Goal: Information Seeking & Learning: Check status

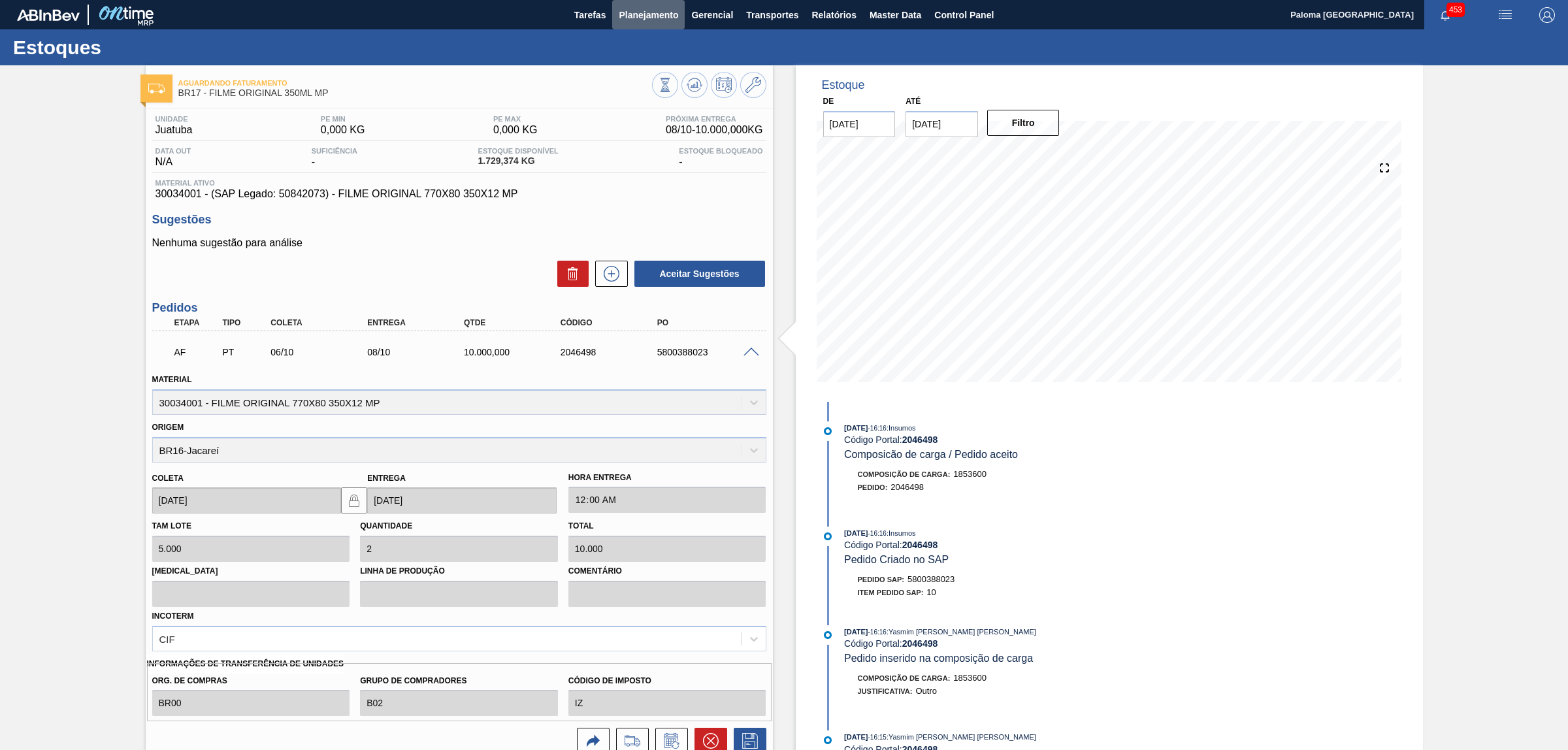
drag, startPoint x: 648, startPoint y: 10, endPoint x: 624, endPoint y: 35, distance: 34.7
click at [648, 12] on span "Planejamento" at bounding box center [648, 15] width 59 height 16
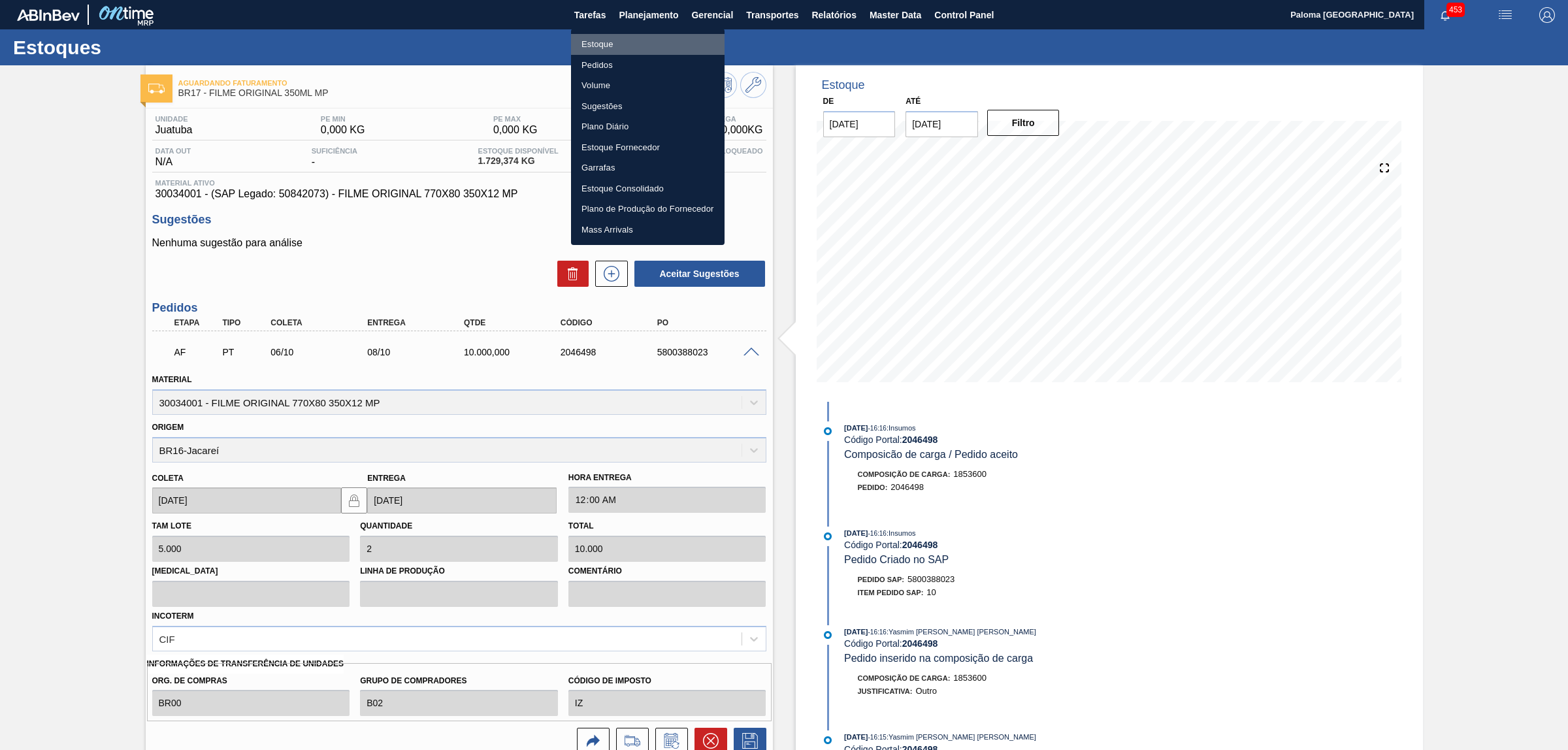
click at [601, 44] on li "Estoque" at bounding box center [648, 44] width 154 height 21
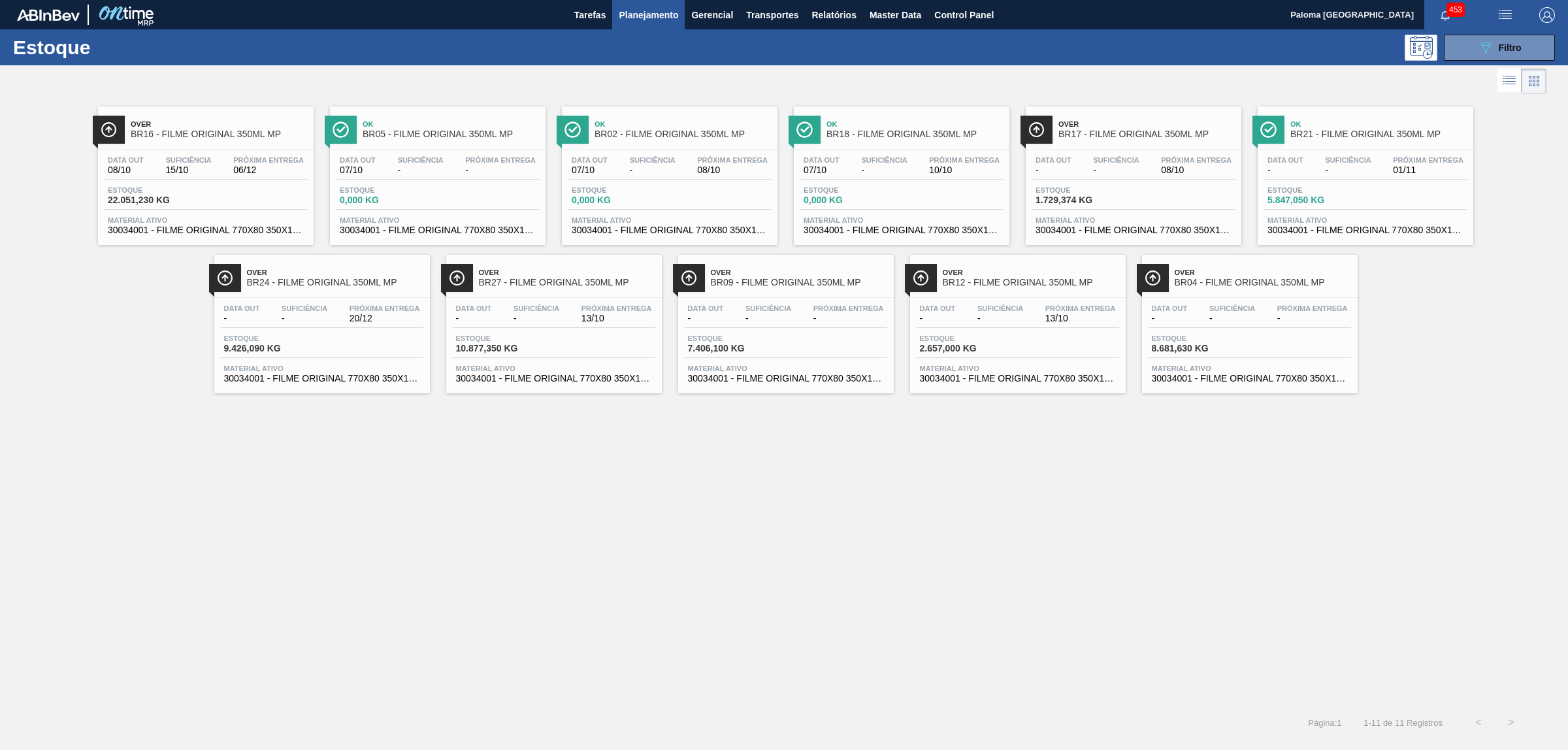
click at [170, 180] on div "Data out 08/10 Suficiência 15/10 Próxima Entrega 06/12 Estoque 22.051,230 KG Ma…" at bounding box center [206, 194] width 216 height 89
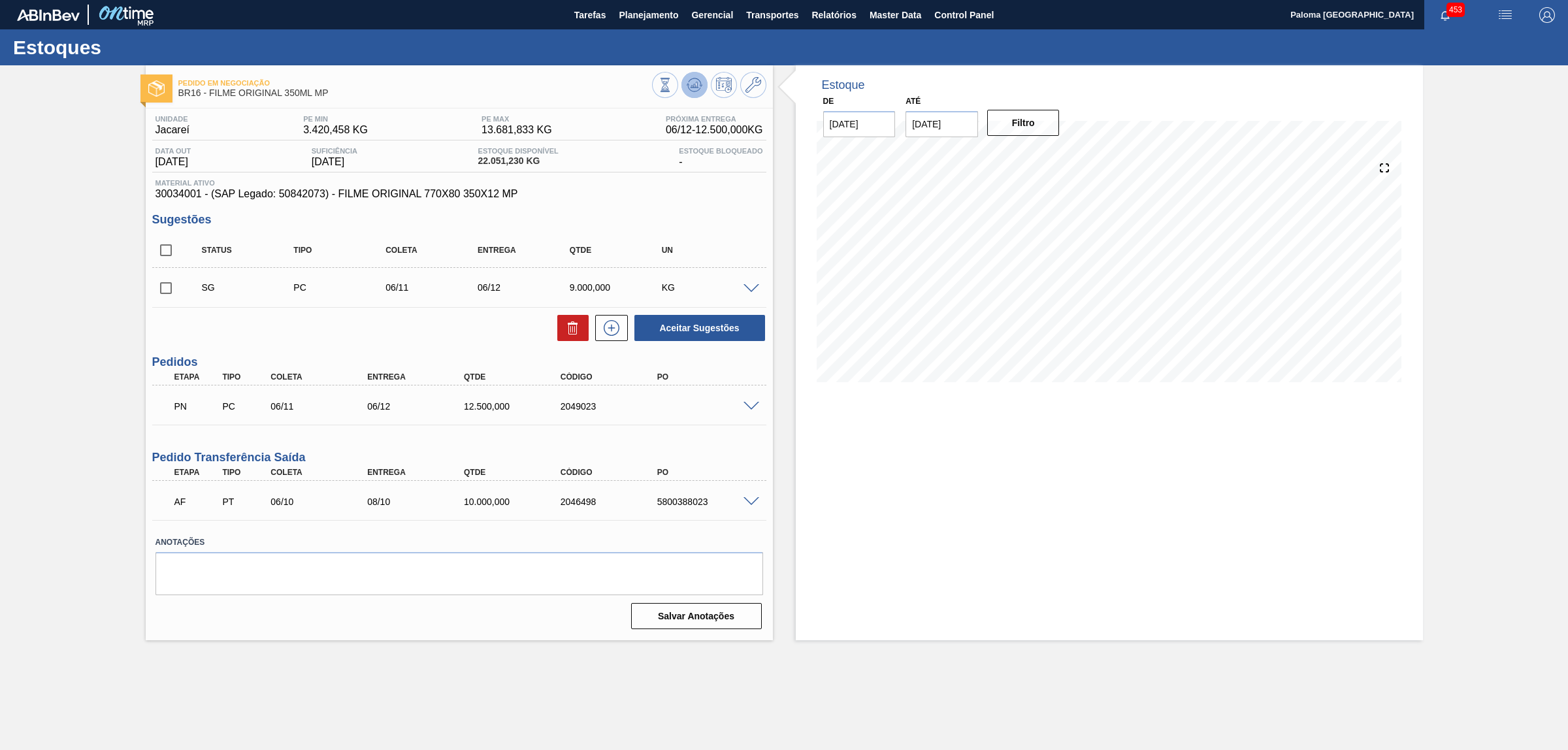
click at [693, 85] on icon at bounding box center [694, 84] width 9 height 6
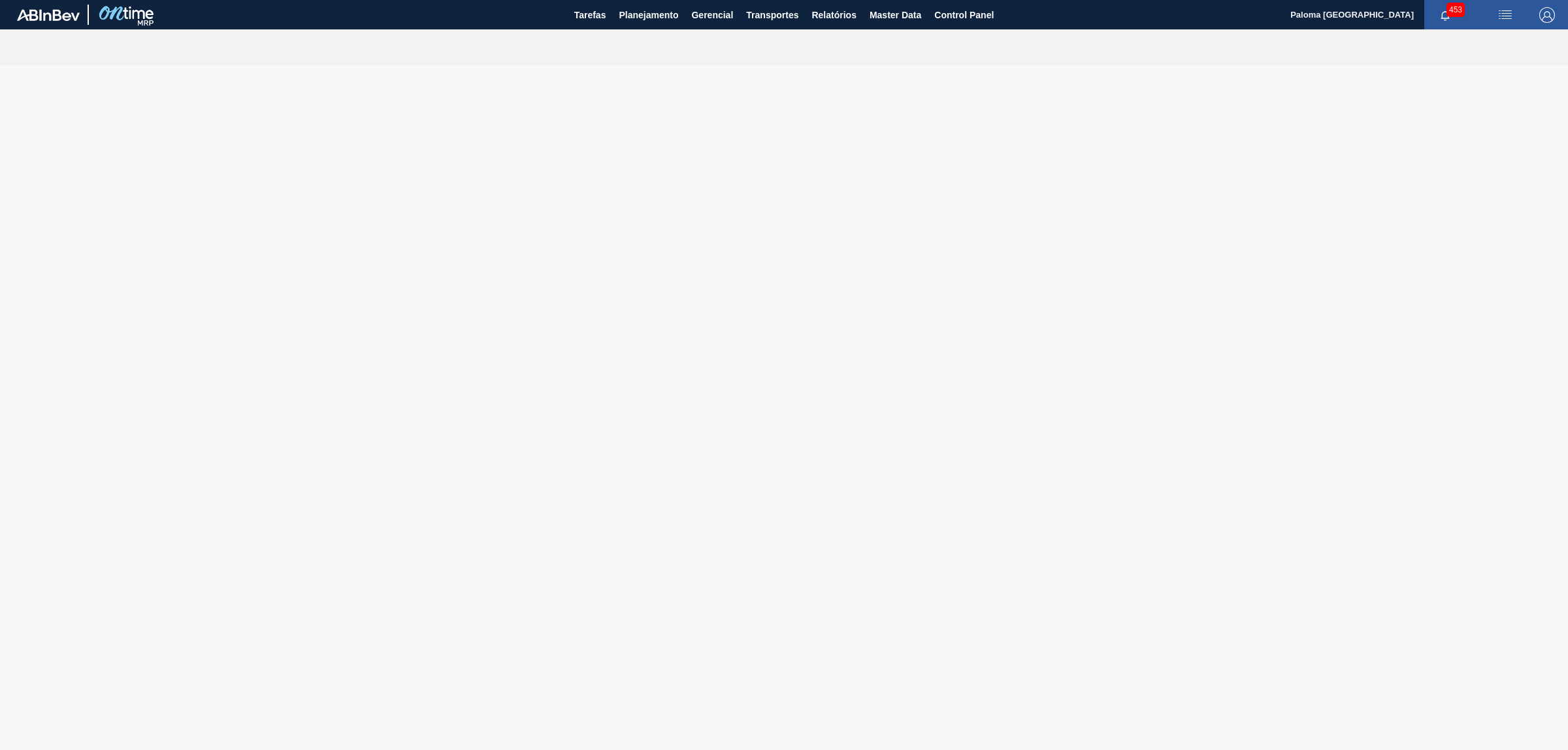
drag, startPoint x: 0, startPoint y: 0, endPoint x: 651, endPoint y: 50, distance: 652.9
click at [653, 50] on main "Tarefas Planejamento Gerencial Transportes Relatórios Master Data Control Panel…" at bounding box center [784, 375] width 1568 height 750
click at [640, 20] on span "Planejamento" at bounding box center [648, 15] width 59 height 16
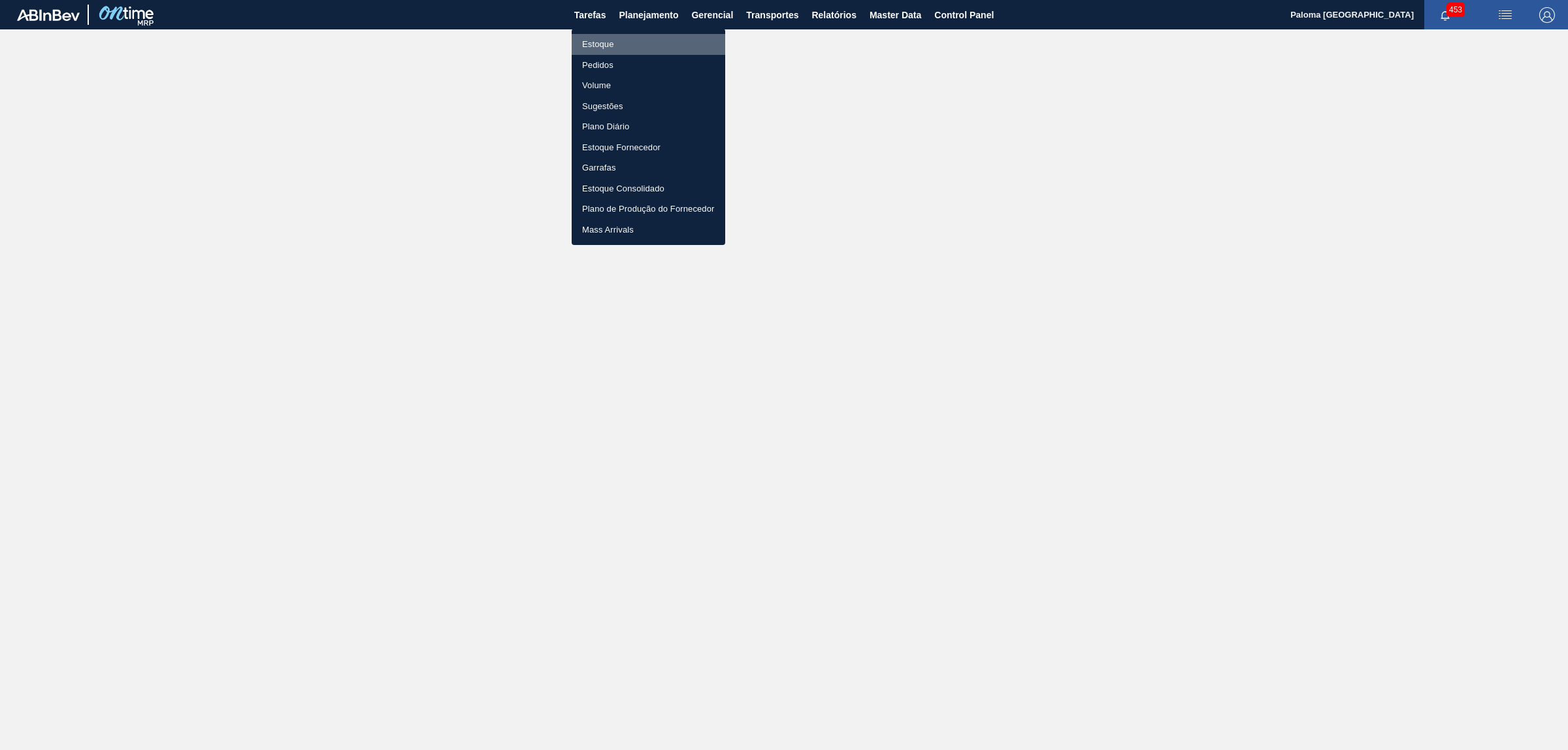
click at [593, 46] on li "Estoque" at bounding box center [648, 44] width 154 height 21
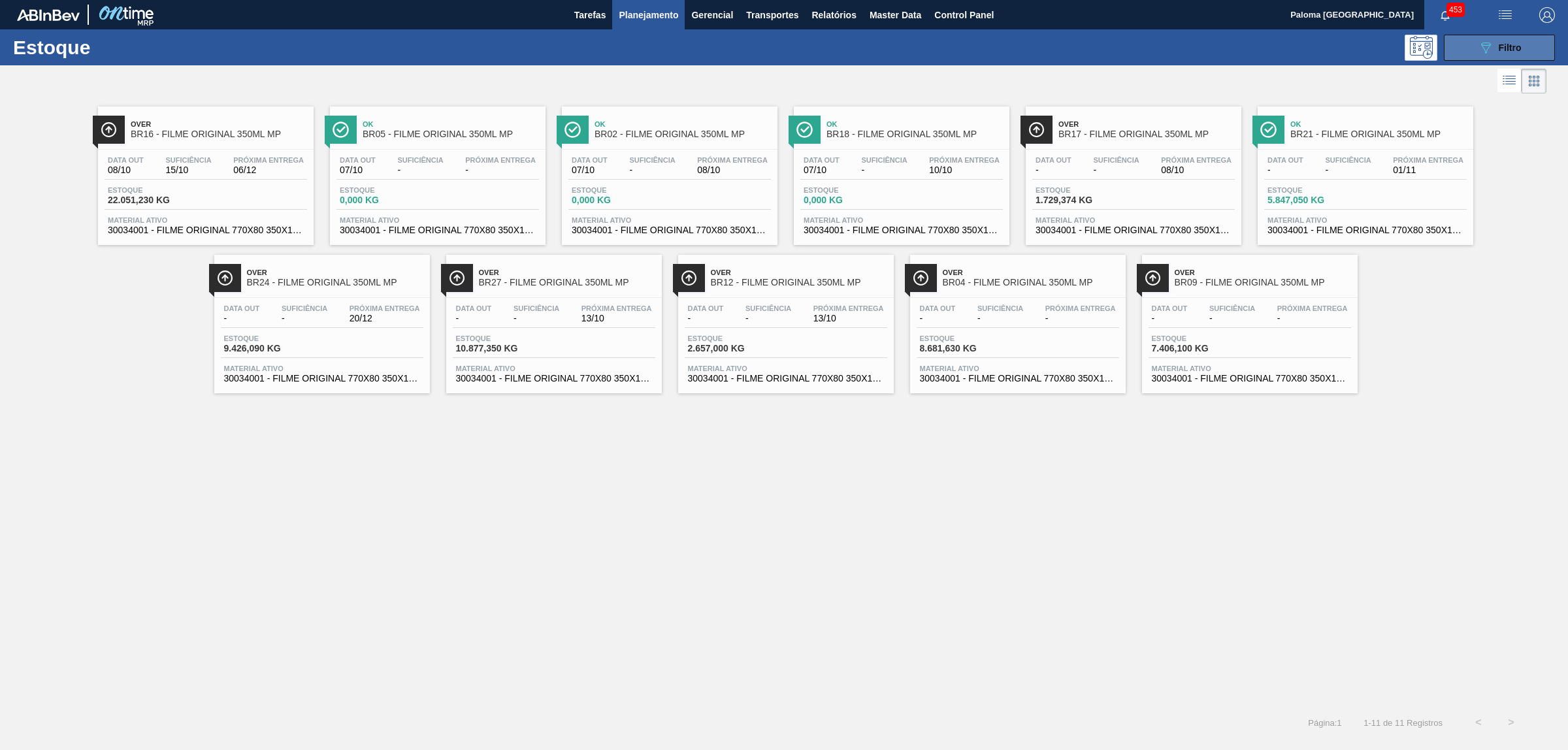
click at [1462, 50] on button "089F7B8B-B2A5-4AFE-B5C0-19BA573D28AC Filtro" at bounding box center [1499, 48] width 111 height 26
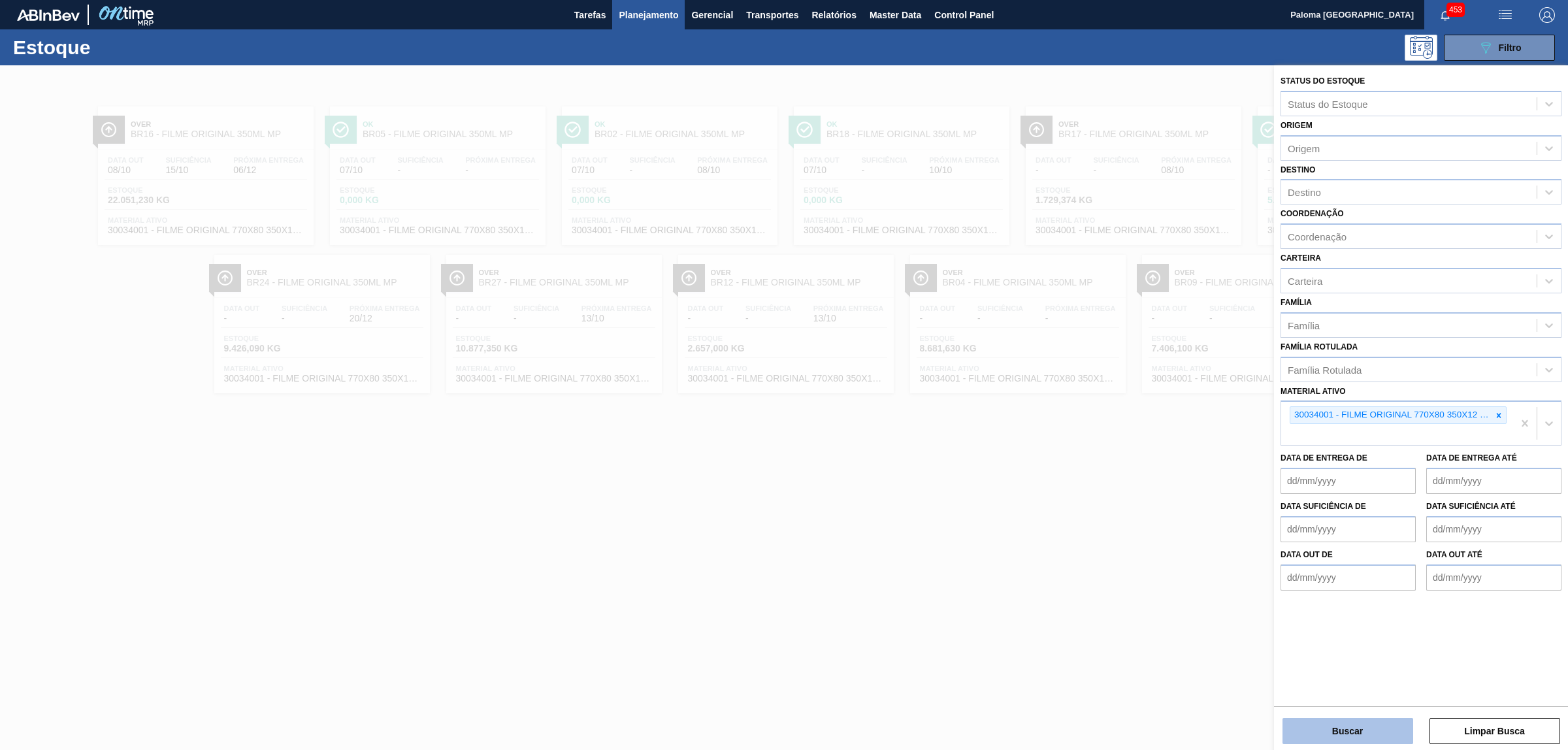
click at [1348, 732] on button "Buscar" at bounding box center [1348, 732] width 130 height 26
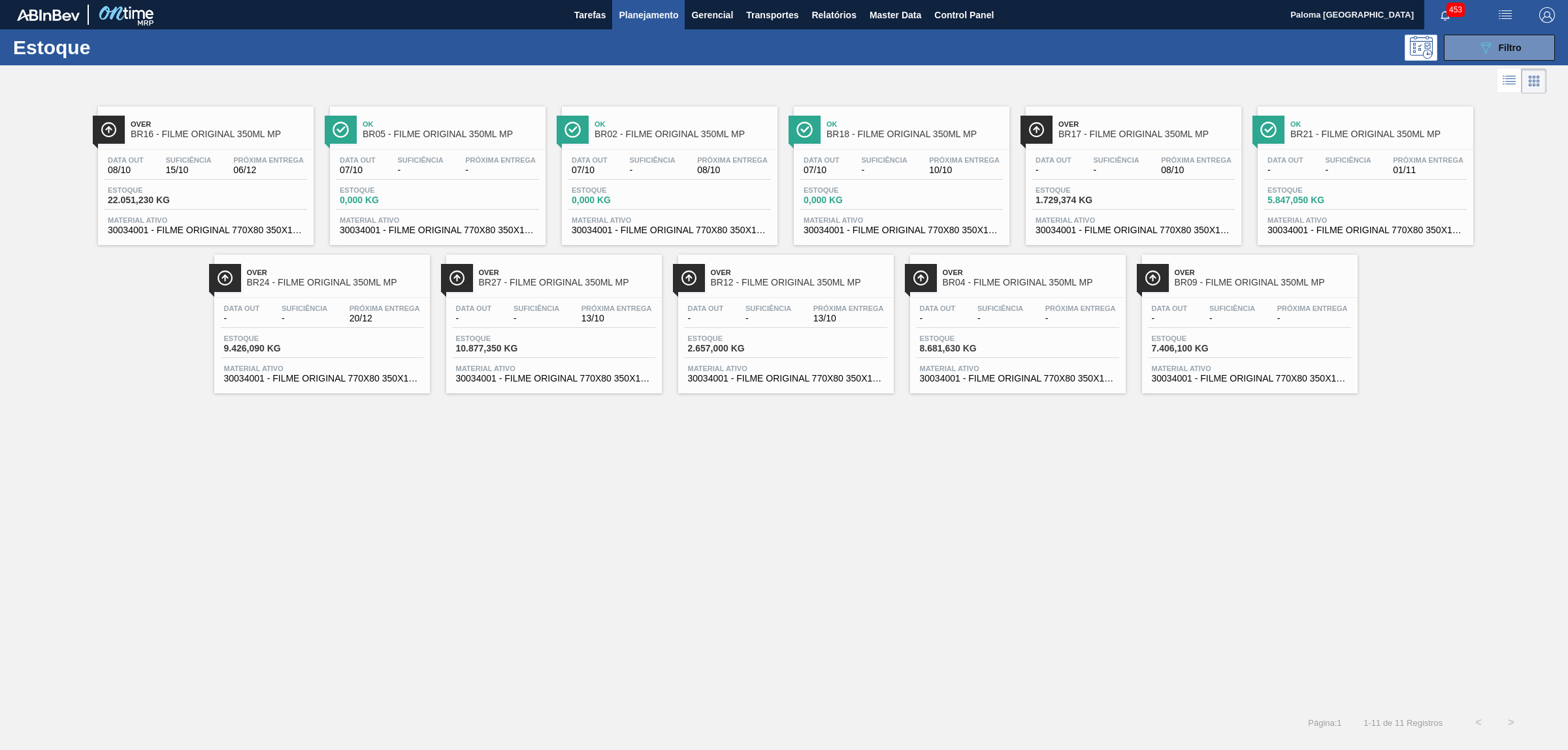
click at [203, 204] on div "Estoque 22.051,230 KG" at bounding box center [205, 198] width 203 height 23
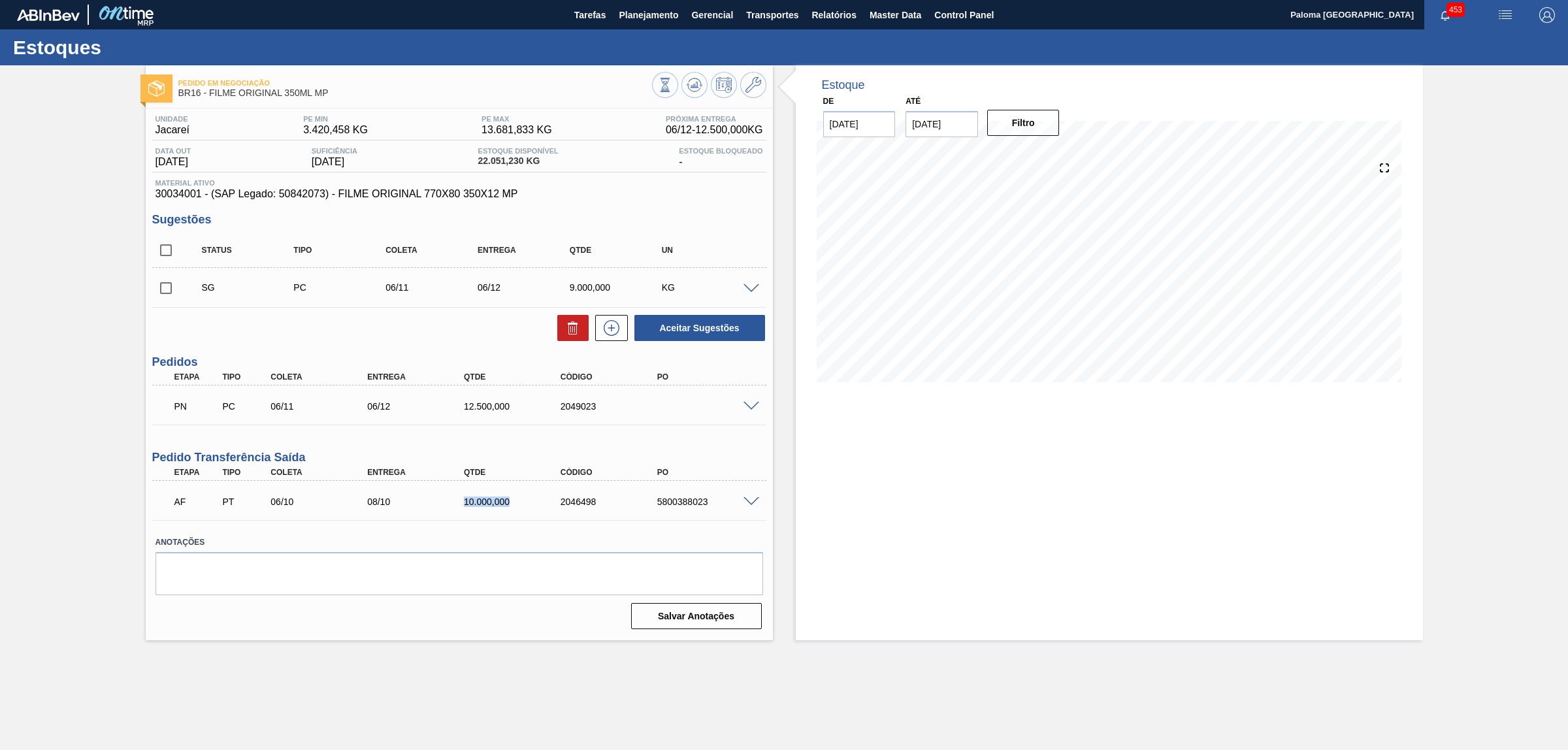
drag, startPoint x: 432, startPoint y: 498, endPoint x: 517, endPoint y: 499, distance: 85.0
click at [517, 499] on div "AF PT 06/10 08/10 10.000,000 2046498 5800388023" at bounding box center [456, 500] width 579 height 26
drag, startPoint x: 203, startPoint y: 201, endPoint x: 155, endPoint y: 200, distance: 48.0
click at [156, 200] on span "30034001 - (SAP Legado: 50842073) - FILME ORIGINAL 770X80 350X12 MP" at bounding box center [459, 194] width 608 height 12
drag, startPoint x: 711, startPoint y: 501, endPoint x: 637, endPoint y: 499, distance: 74.0
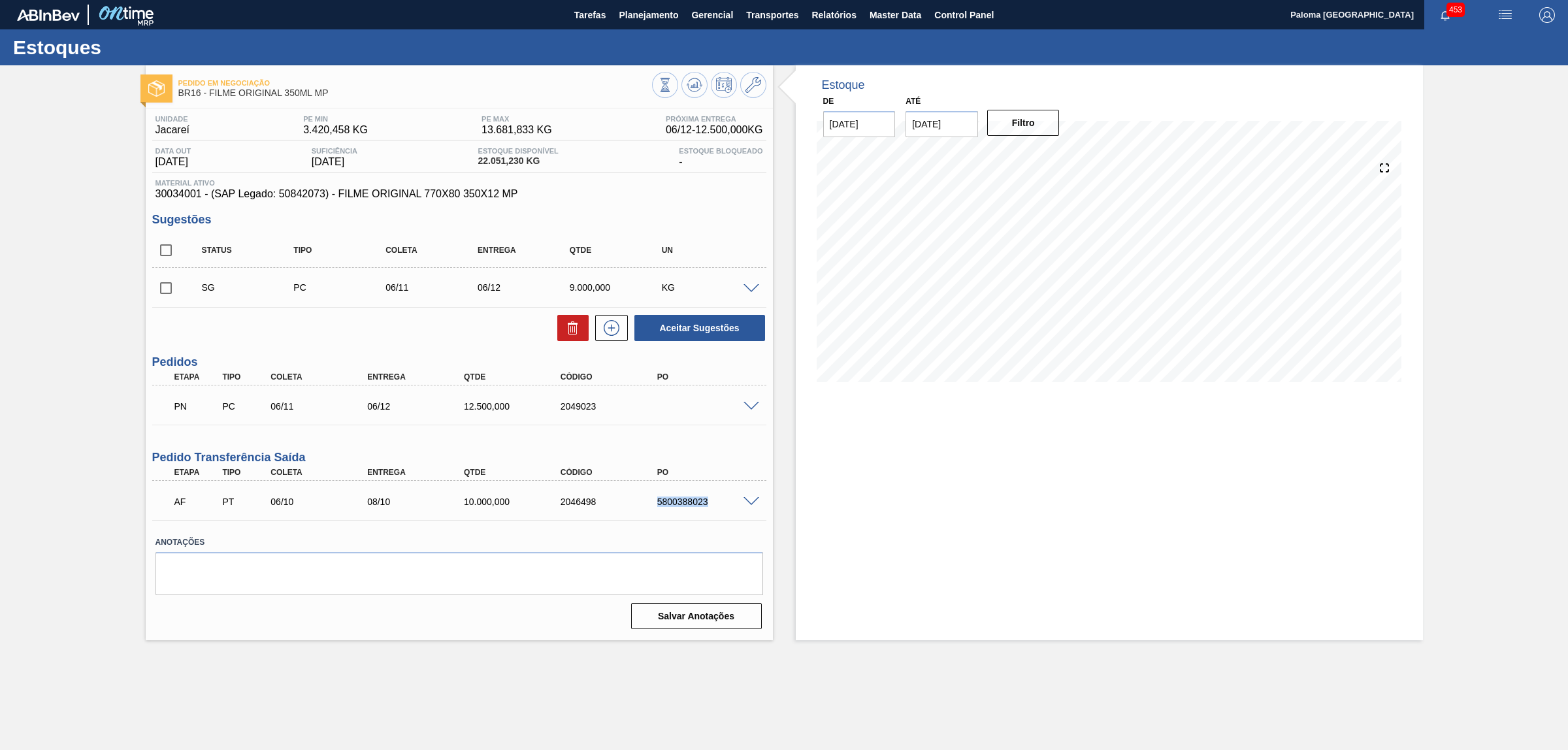
click at [637, 499] on div "AF PT 06/10 08/10 10.000,000 2046498 5800388023" at bounding box center [456, 500] width 579 height 26
drag, startPoint x: 151, startPoint y: 459, endPoint x: 318, endPoint y: 463, distance: 167.0
click at [317, 464] on h3 "Pedido Transferência Saída" at bounding box center [459, 458] width 614 height 14
click at [749, 502] on span at bounding box center [751, 502] width 16 height 10
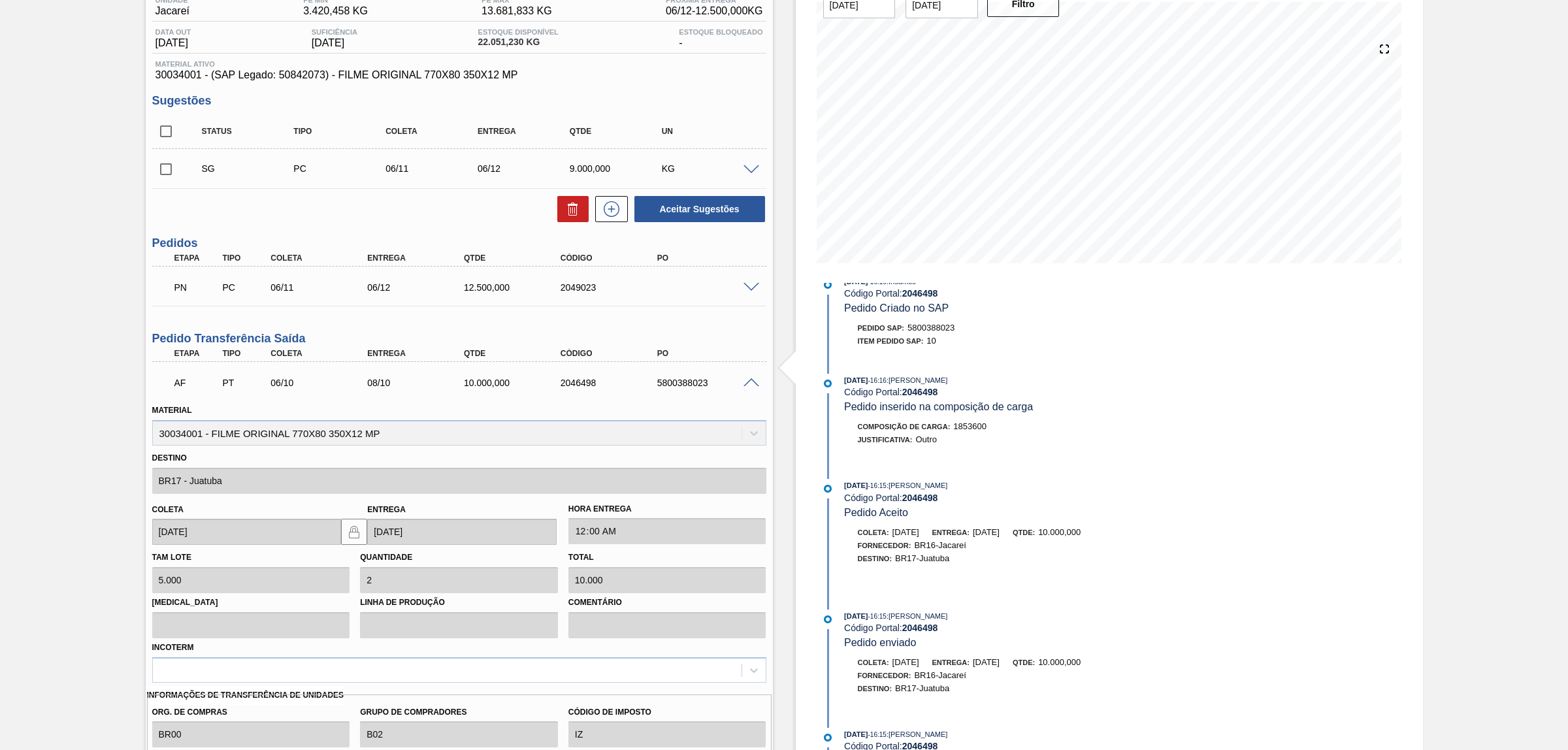
scroll to position [278, 0]
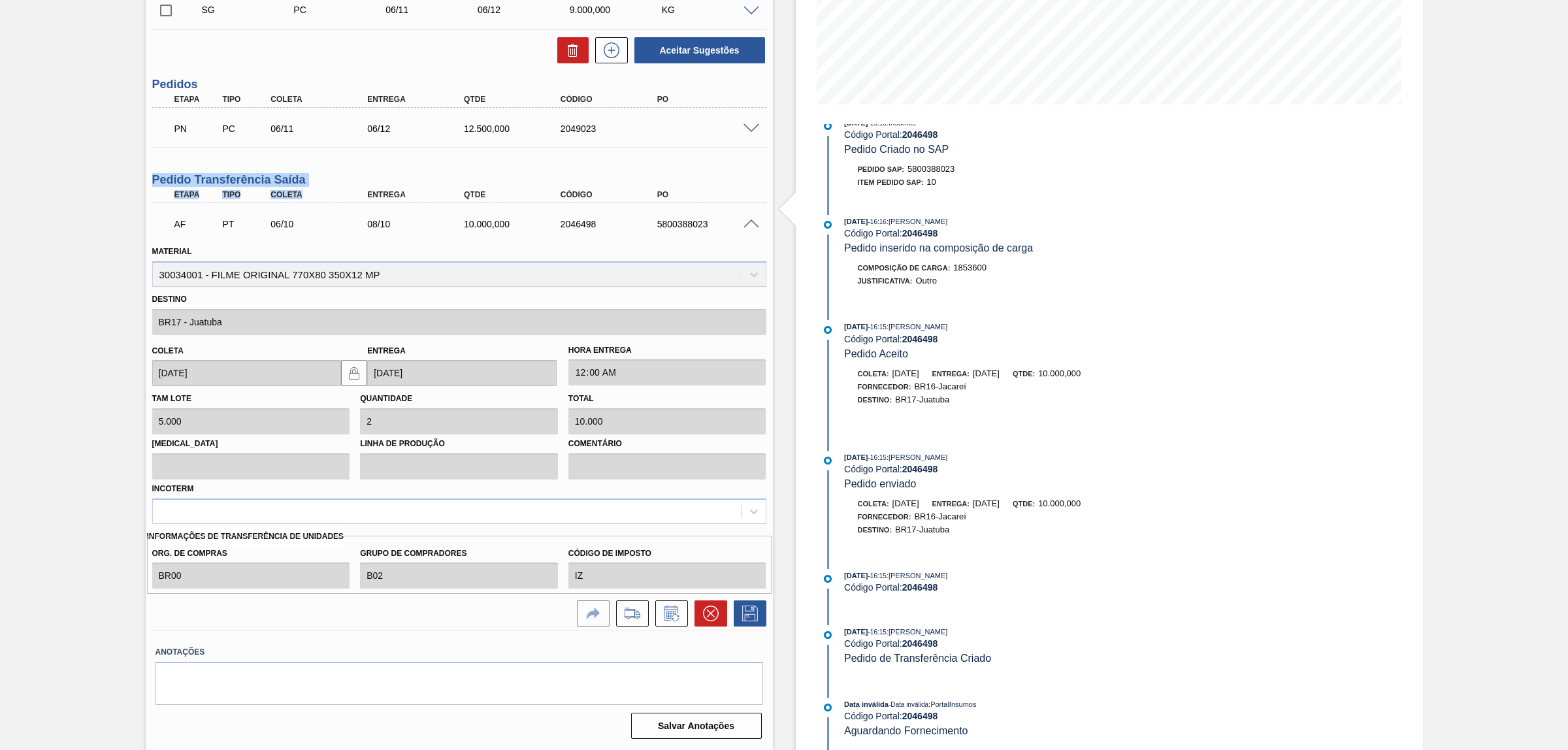
drag, startPoint x: 154, startPoint y: 180, endPoint x: 389, endPoint y: 194, distance: 235.4
click at [344, 191] on div "Pedido Transferência Saída Etapa Tipo Coleta Entrega Qtde Código PO AF PT 06/10…" at bounding box center [459, 401] width 614 height 457
click at [360, 177] on h3 "Pedido Transferência Saída" at bounding box center [459, 180] width 614 height 14
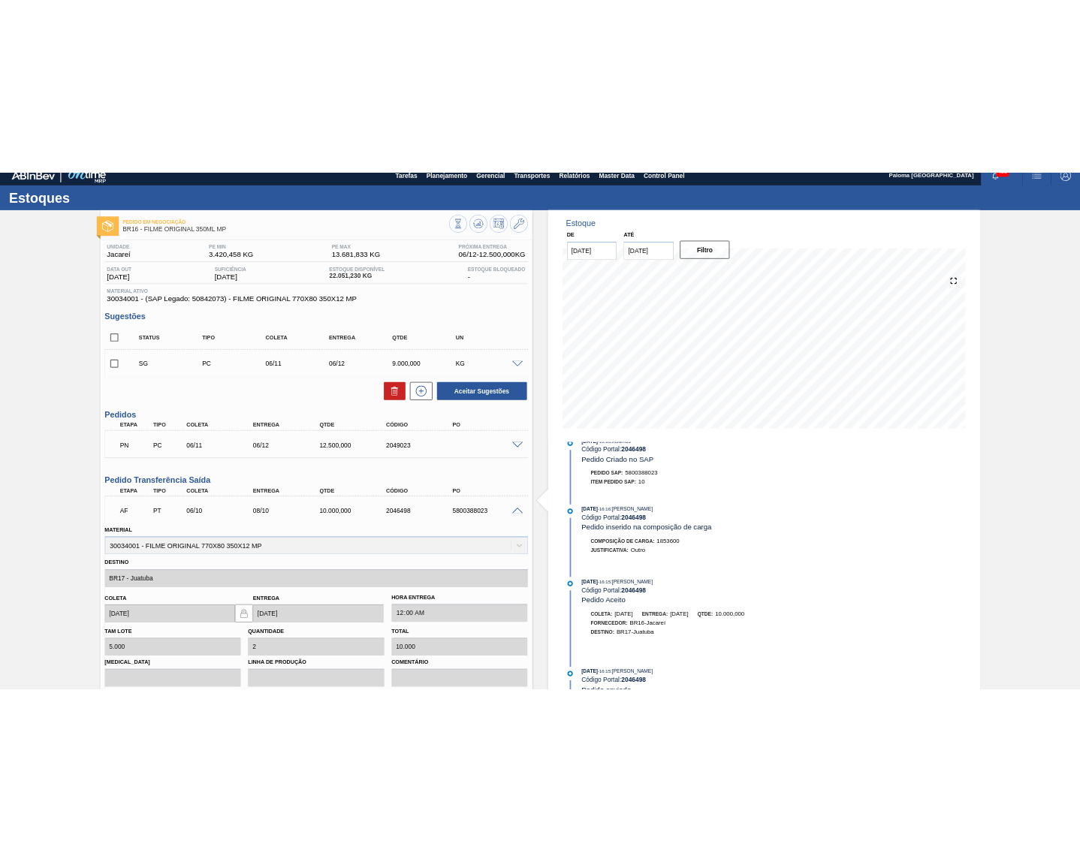
scroll to position [0, 0]
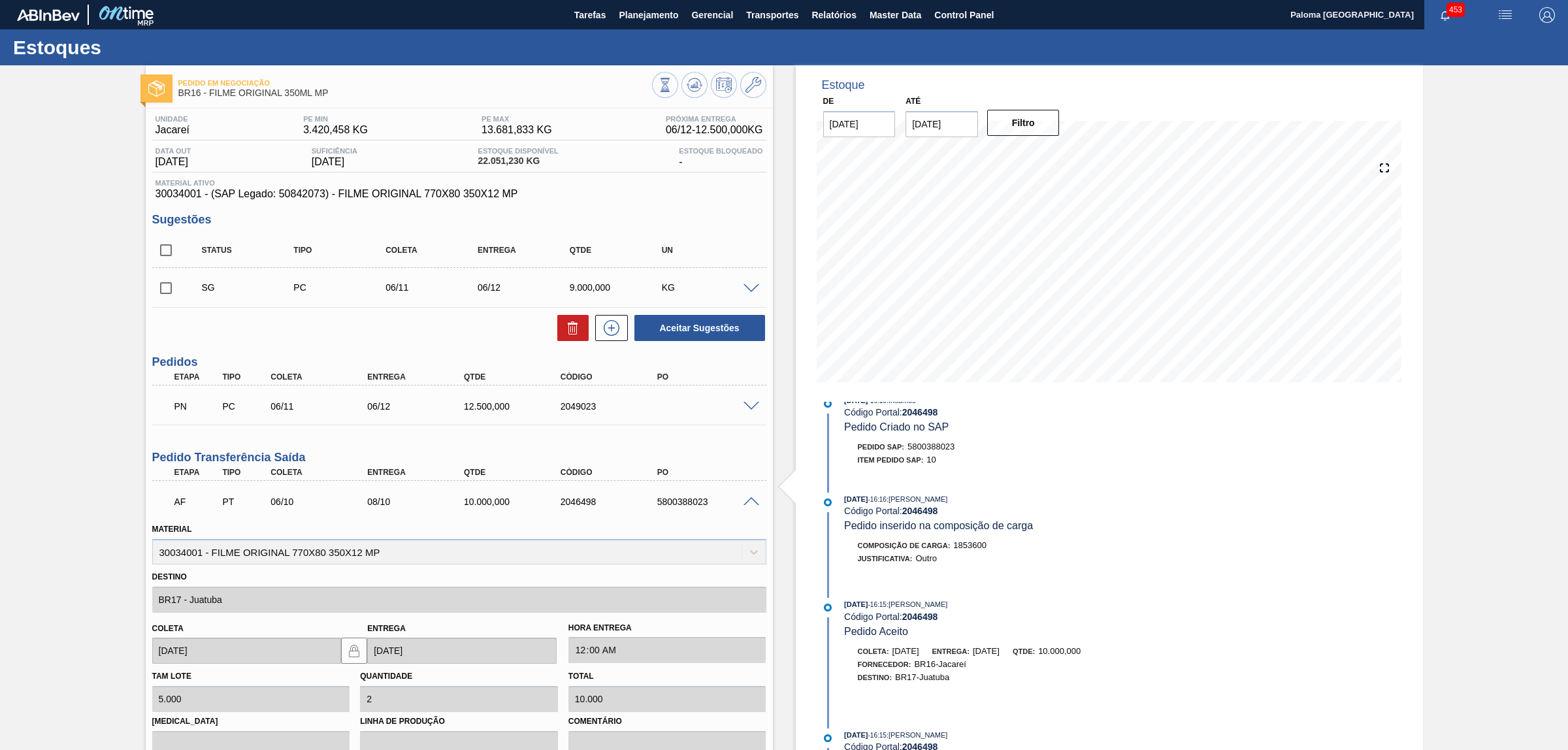
click at [583, 503] on div "2046498" at bounding box center [612, 502] width 110 height 10
copy div "2046498"
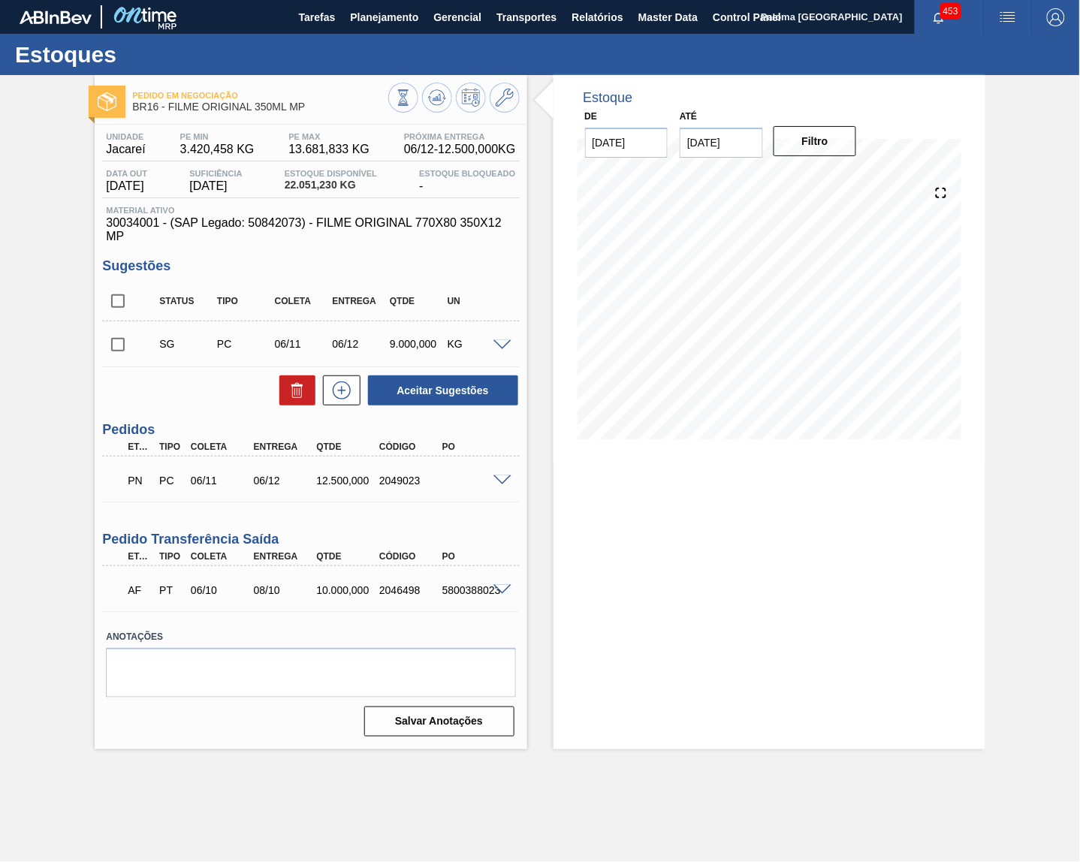
click at [500, 590] on span at bounding box center [503, 590] width 18 height 11
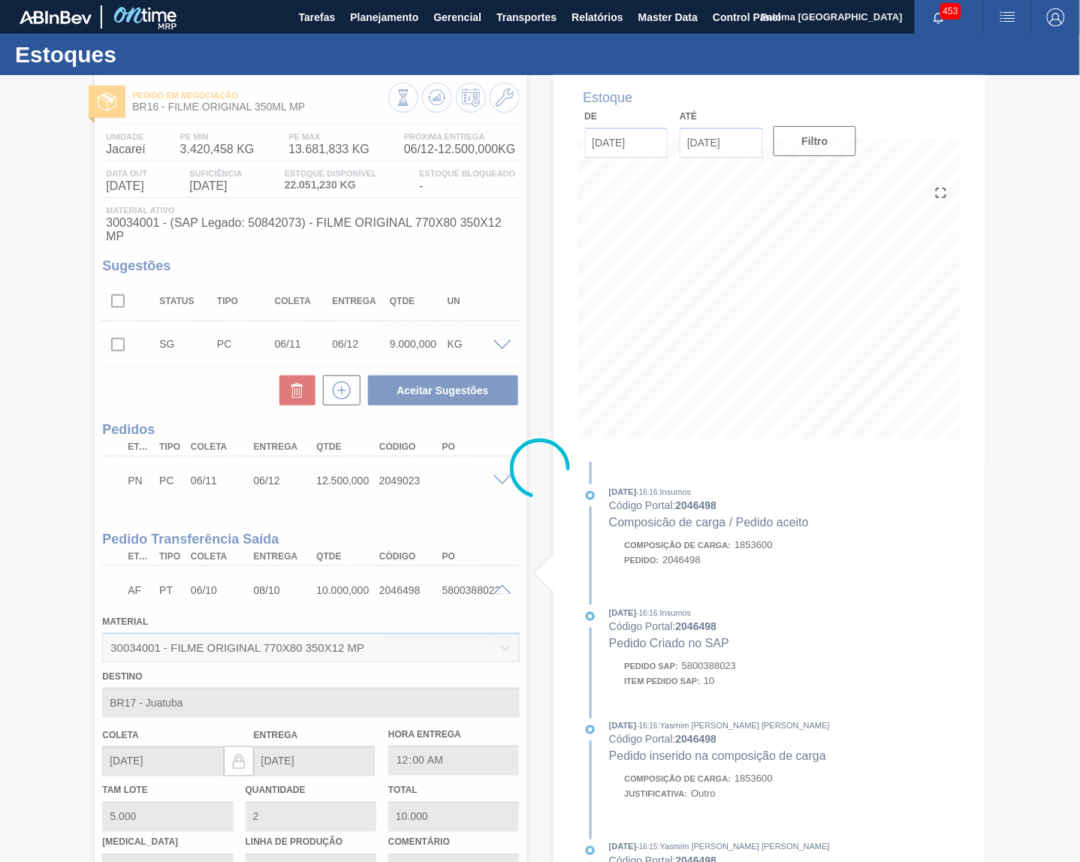
drag, startPoint x: 159, startPoint y: 226, endPoint x: 140, endPoint y: 166, distance: 62.7
click at [122, 222] on div at bounding box center [540, 468] width 1080 height 787
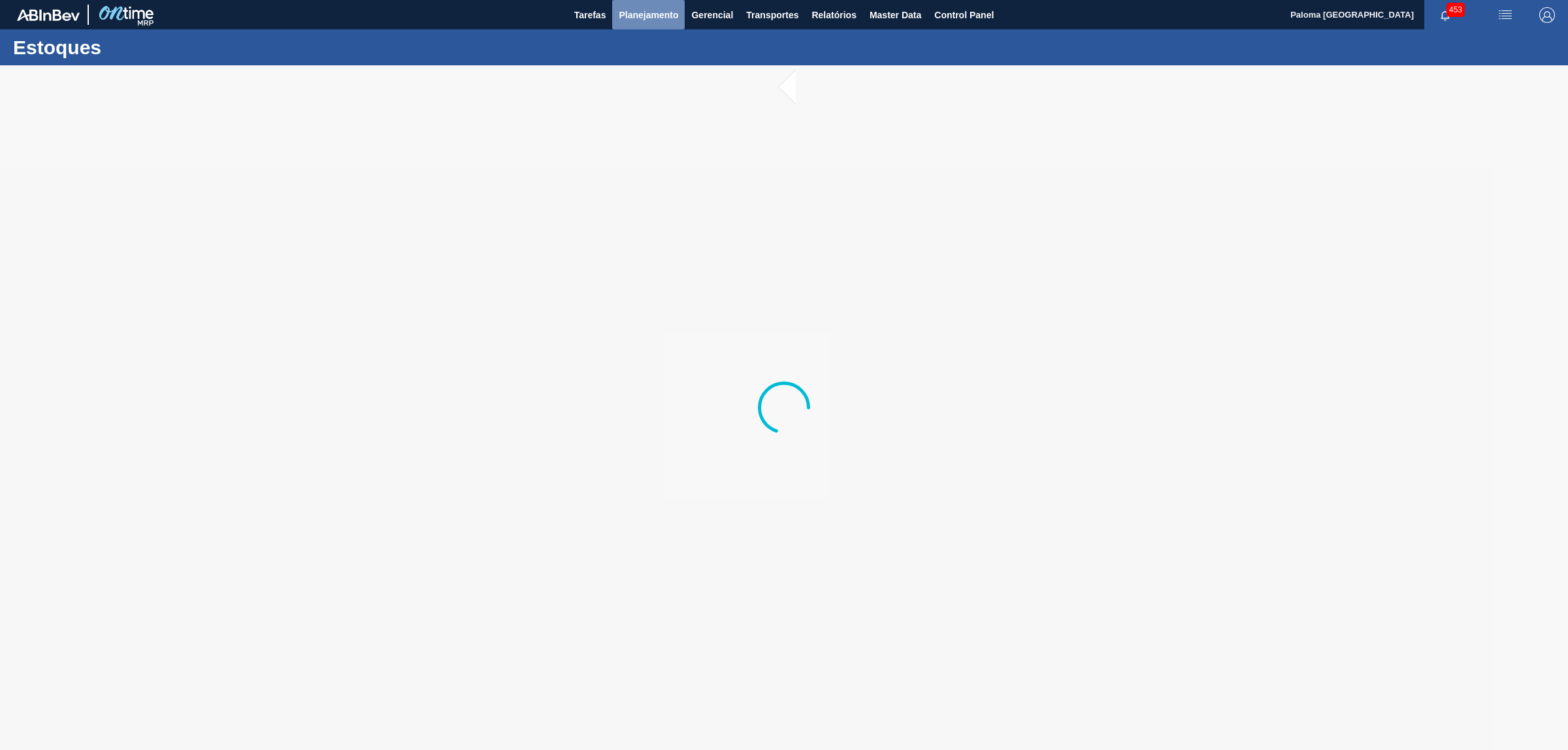
click at [662, 12] on span "Planejamento" at bounding box center [648, 15] width 59 height 16
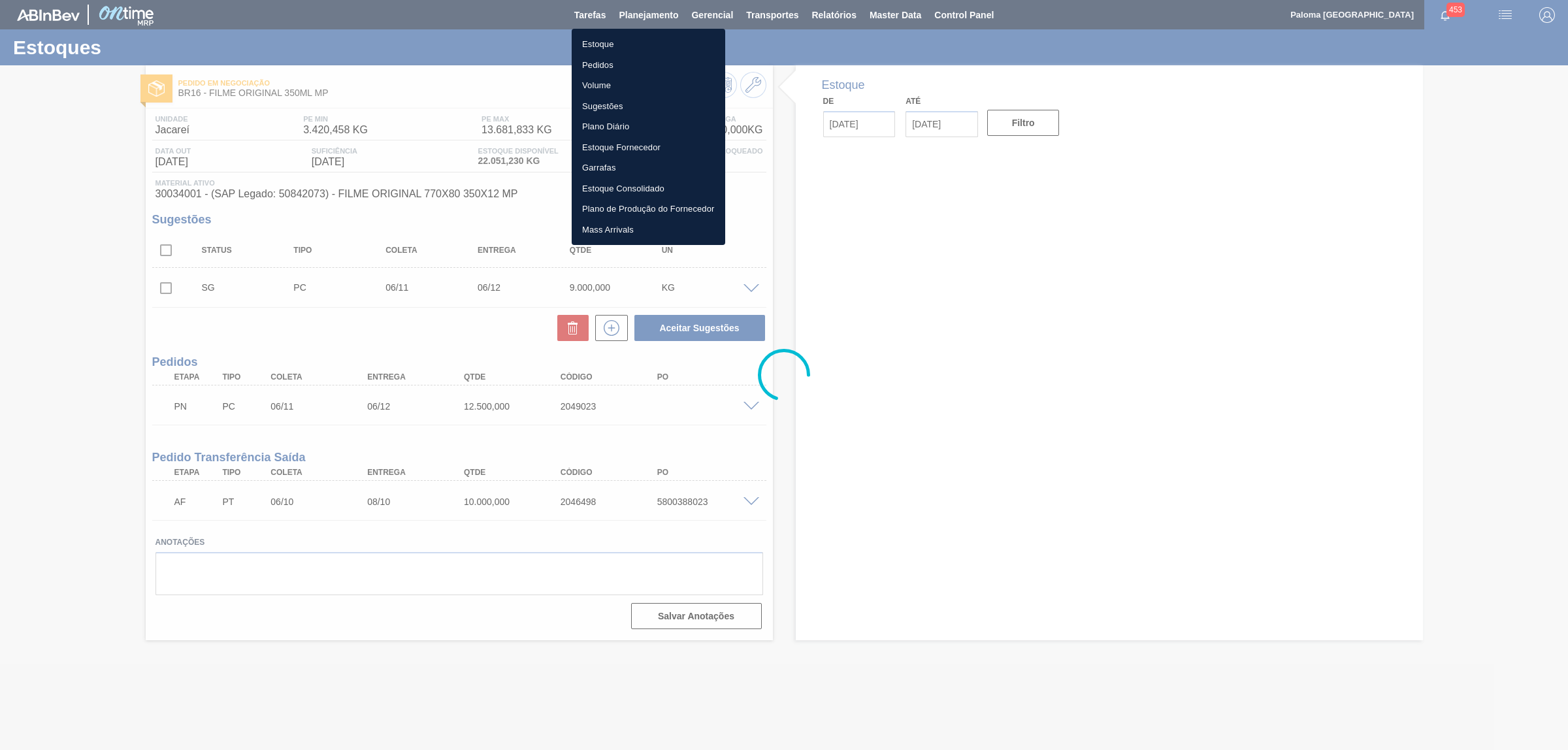
click at [618, 69] on li "Pedidos" at bounding box center [648, 65] width 154 height 21
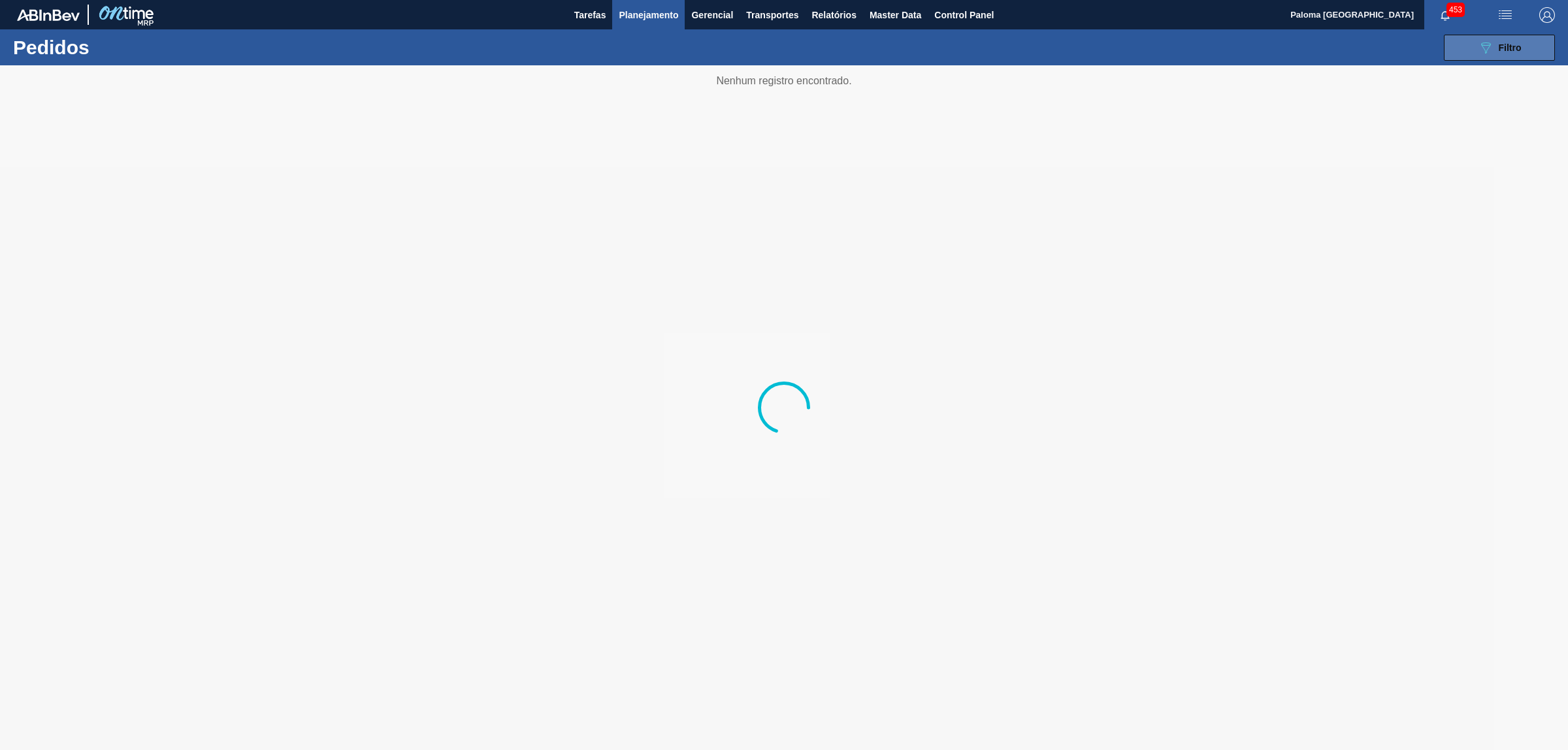
click at [1457, 44] on button "089F7B8B-B2A5-4AFE-B5C0-19BA573D28AC Filtro" at bounding box center [1499, 48] width 111 height 26
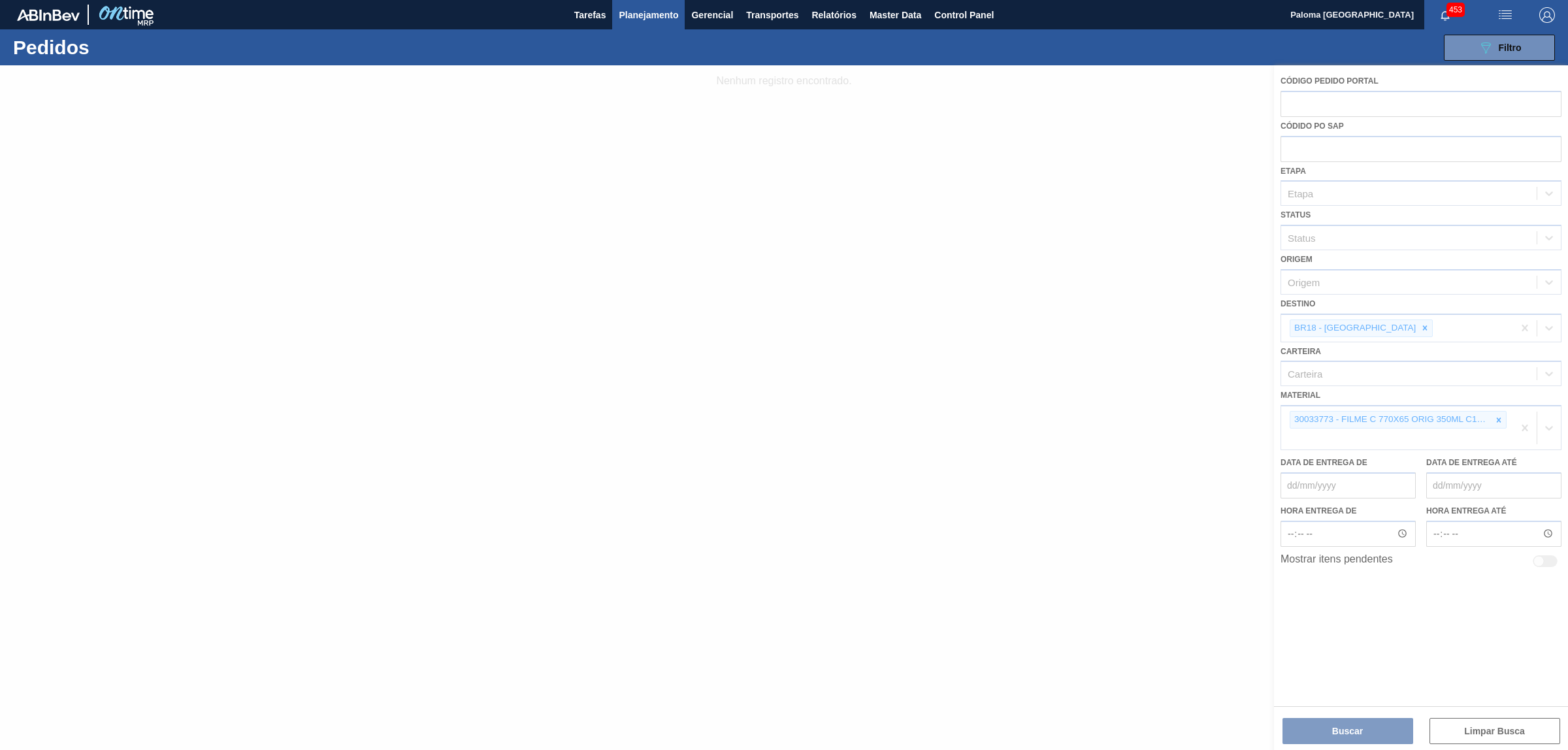
click at [1344, 190] on div at bounding box center [784, 407] width 1568 height 685
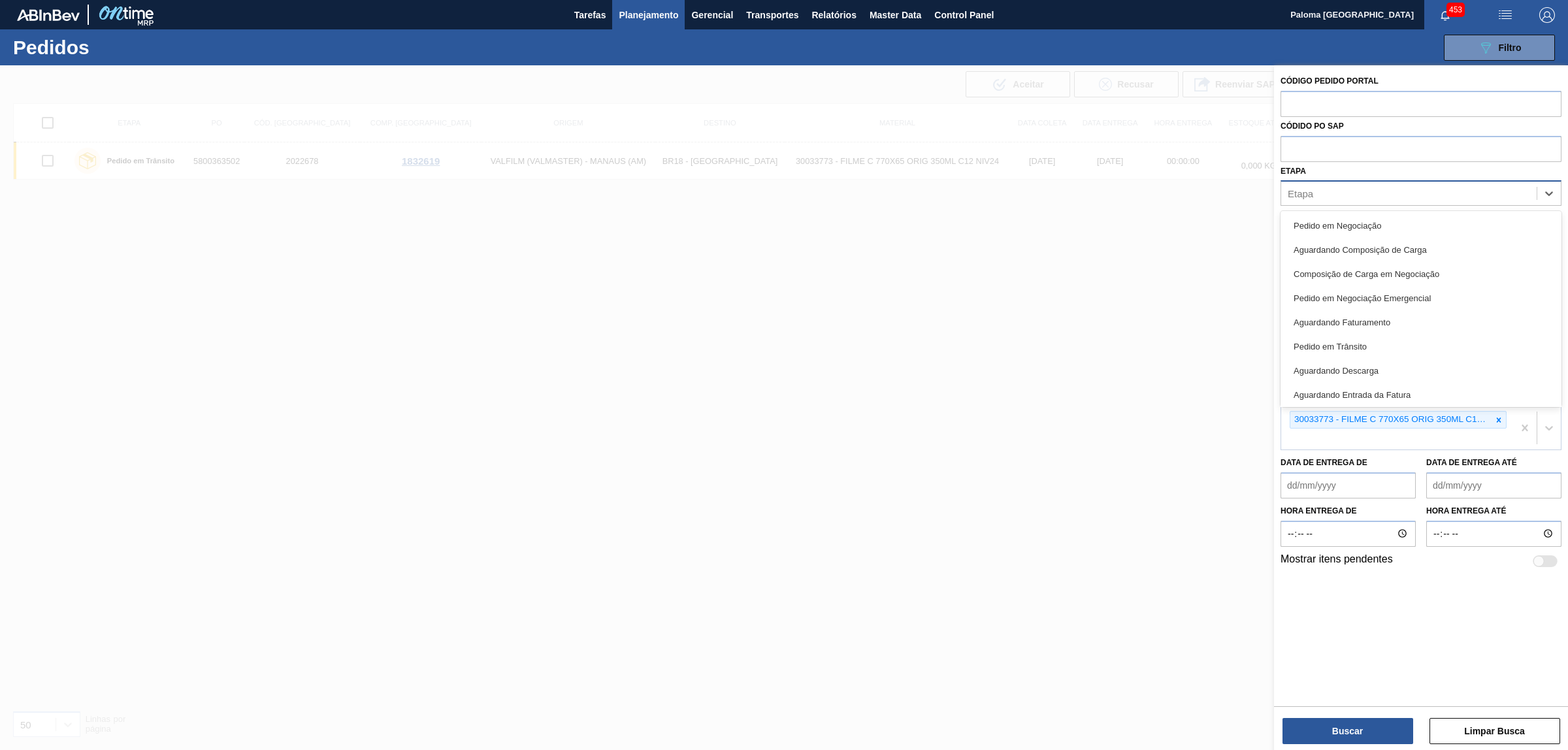
click at [1292, 188] on div "Etapa" at bounding box center [1300, 193] width 25 height 11
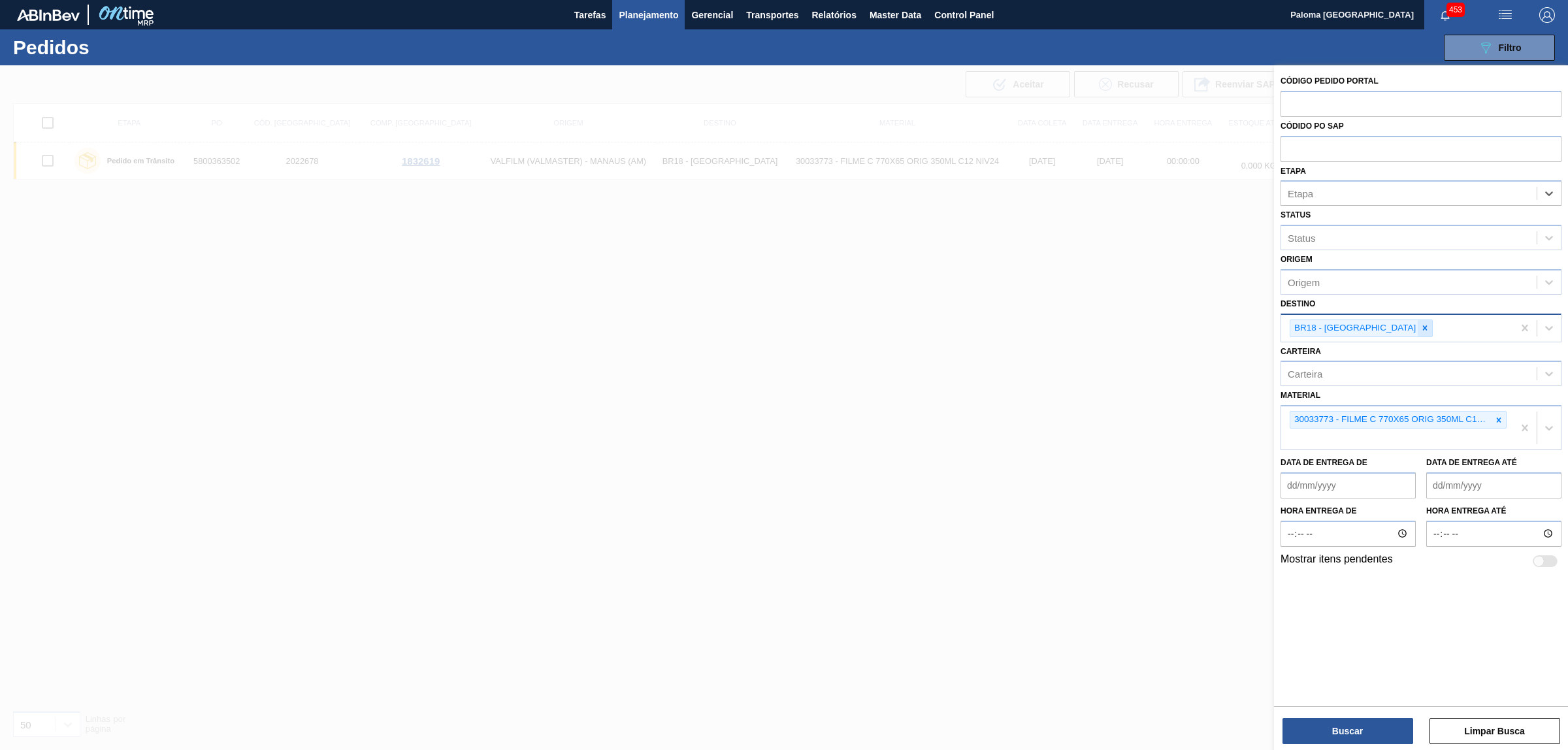
click at [1420, 329] on icon at bounding box center [1425, 328] width 10 height 10
click at [1496, 417] on icon at bounding box center [1498, 417] width 10 height 10
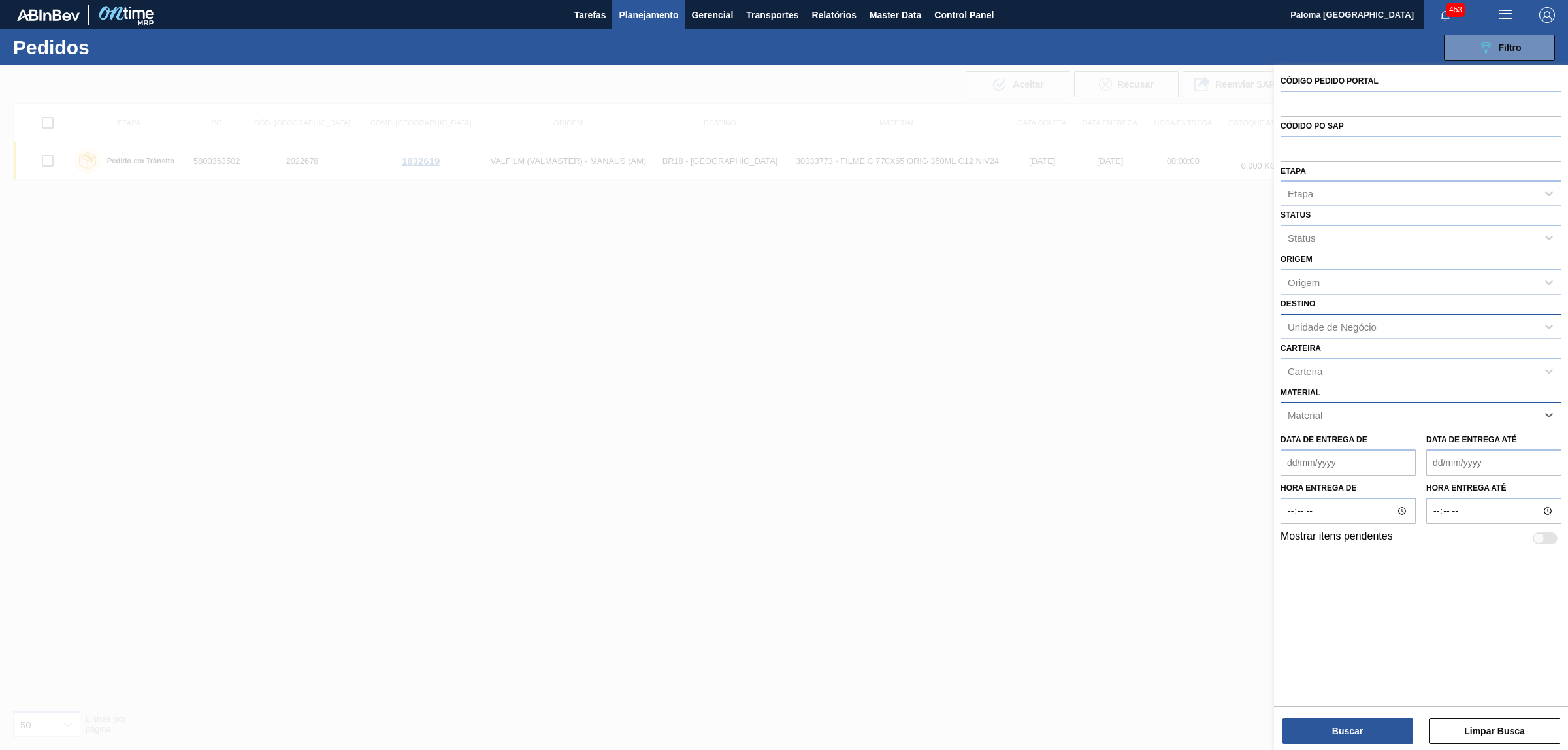
click at [1328, 411] on div "Material" at bounding box center [1409, 416] width 256 height 19
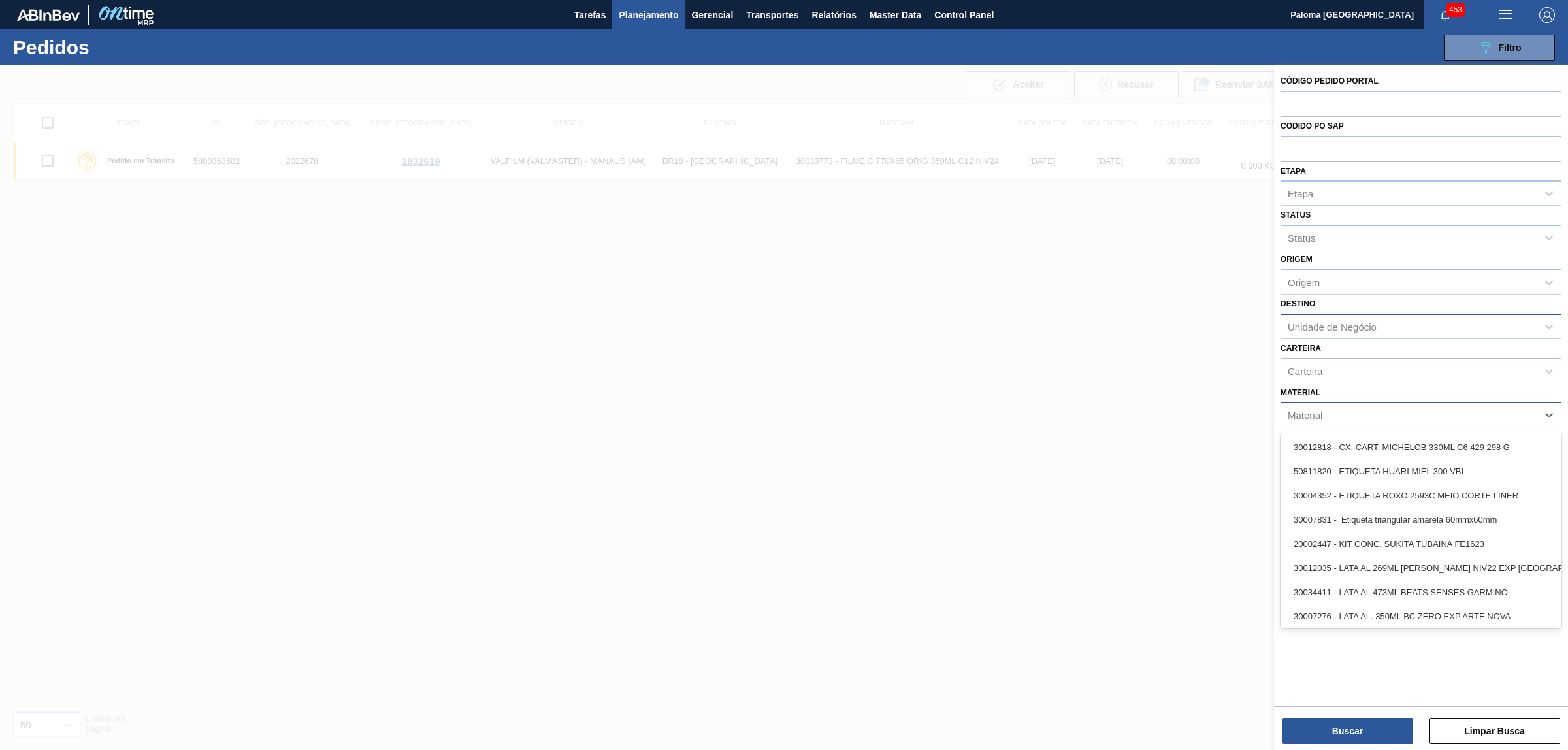
paste input "FILME STRETCH;500 MM;23 MICRA;;HISTRETCH"
type input "FILME STRETCH;500 MM;23 MICRA;;HISTRETCH"
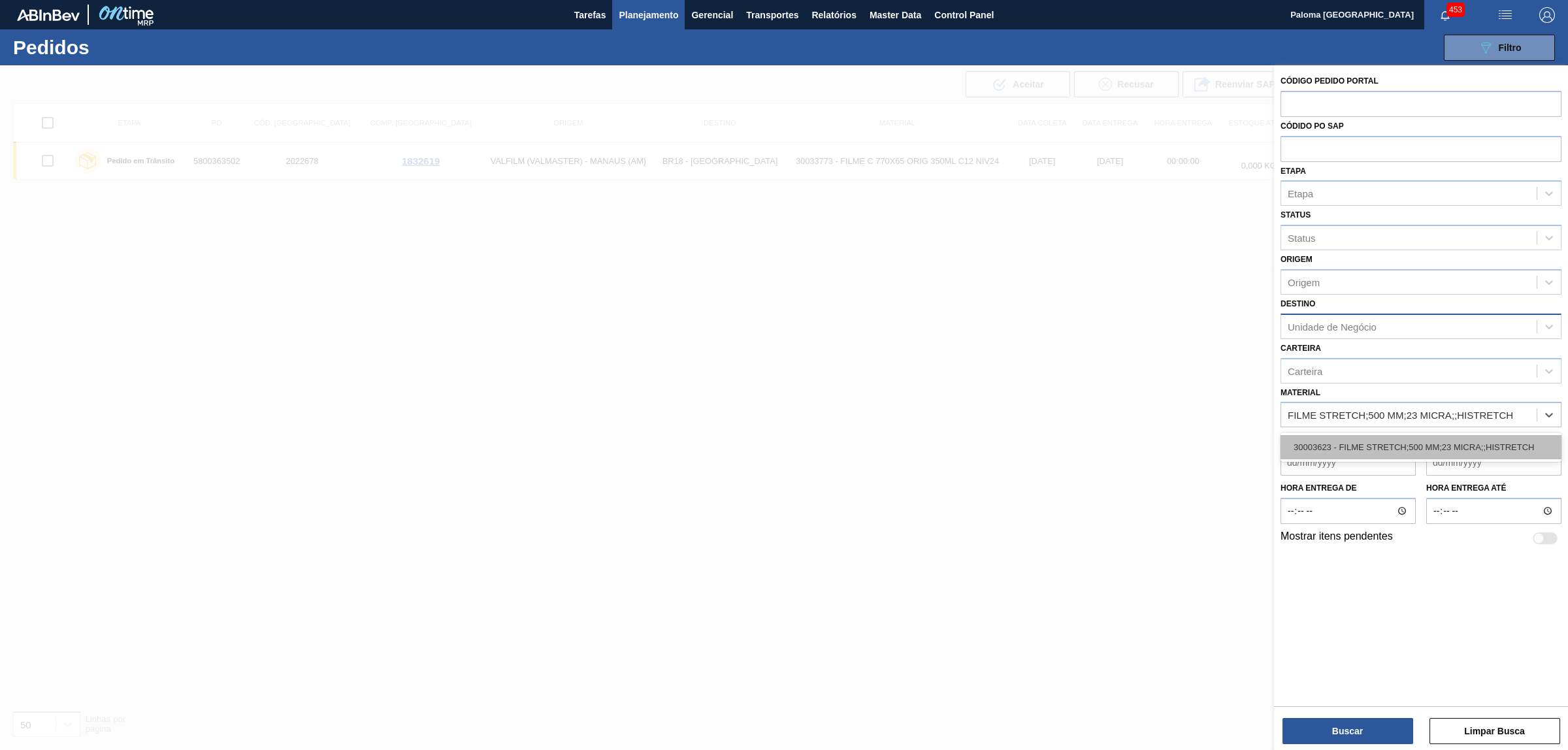
click at [1335, 435] on div "30003623 - FILME STRETCH;500 MM;23 MICRA;;HISTRETCH" at bounding box center [1420, 447] width 281 height 24
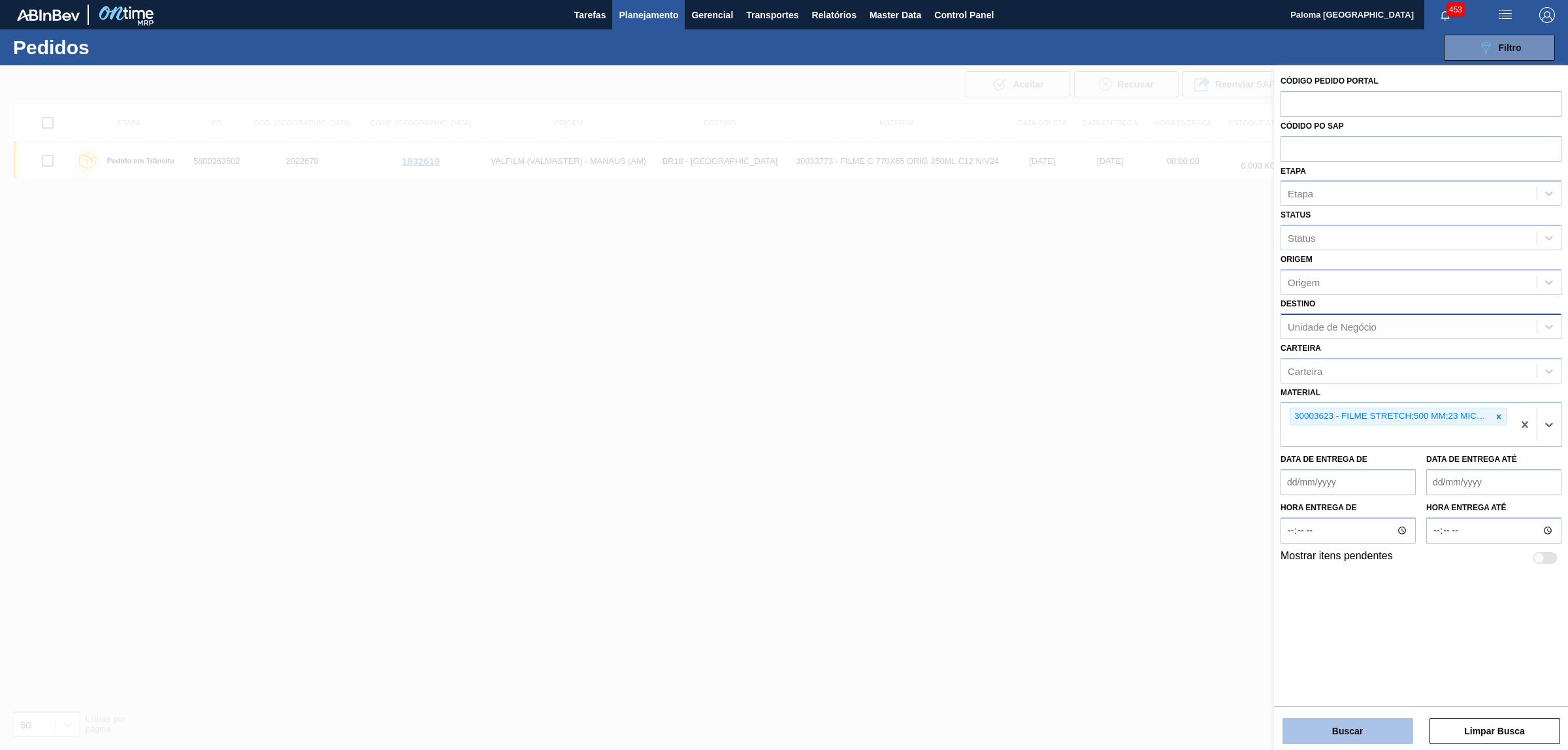
click at [1313, 727] on button "Buscar" at bounding box center [1348, 732] width 130 height 26
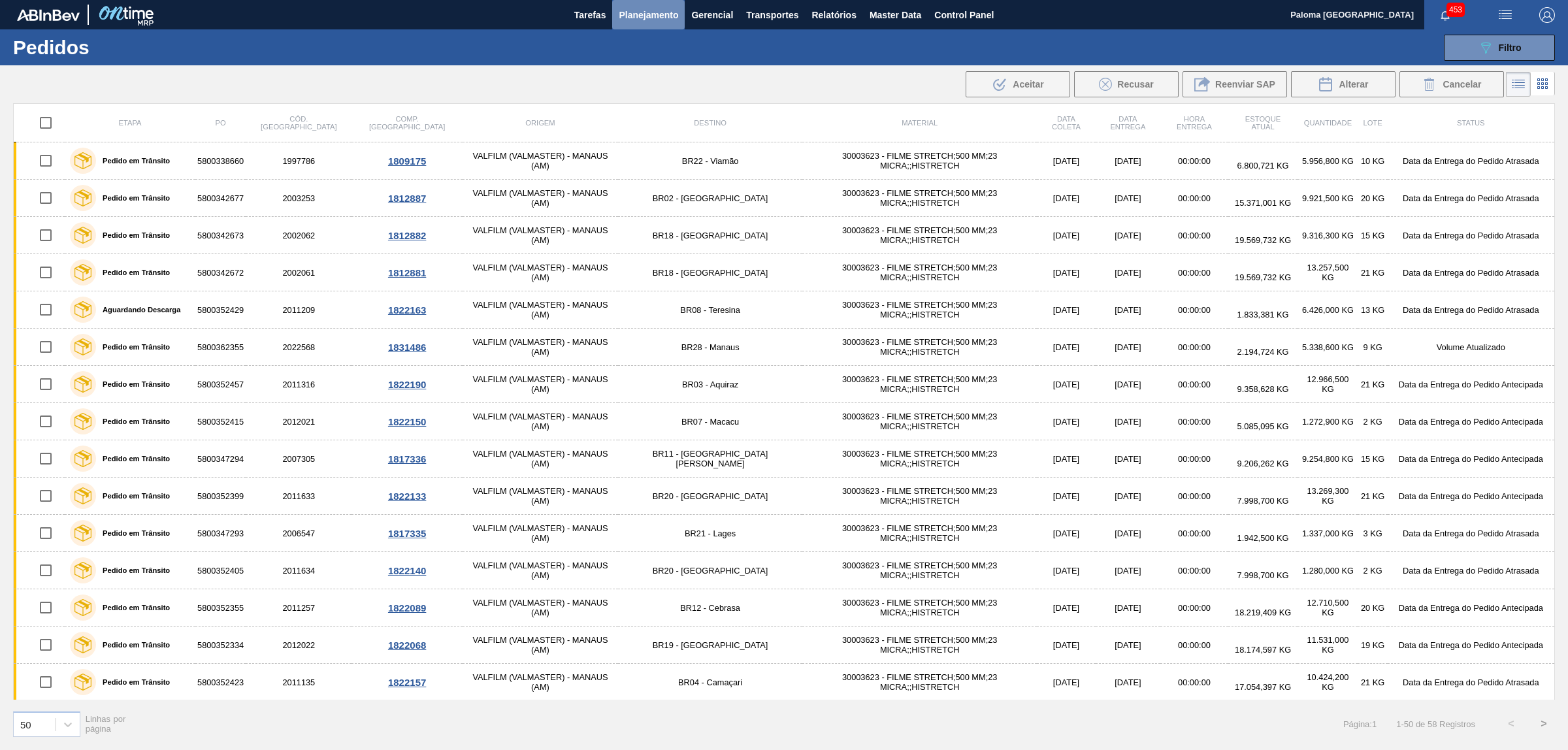
click at [642, 10] on span "Planejamento" at bounding box center [648, 15] width 59 height 16
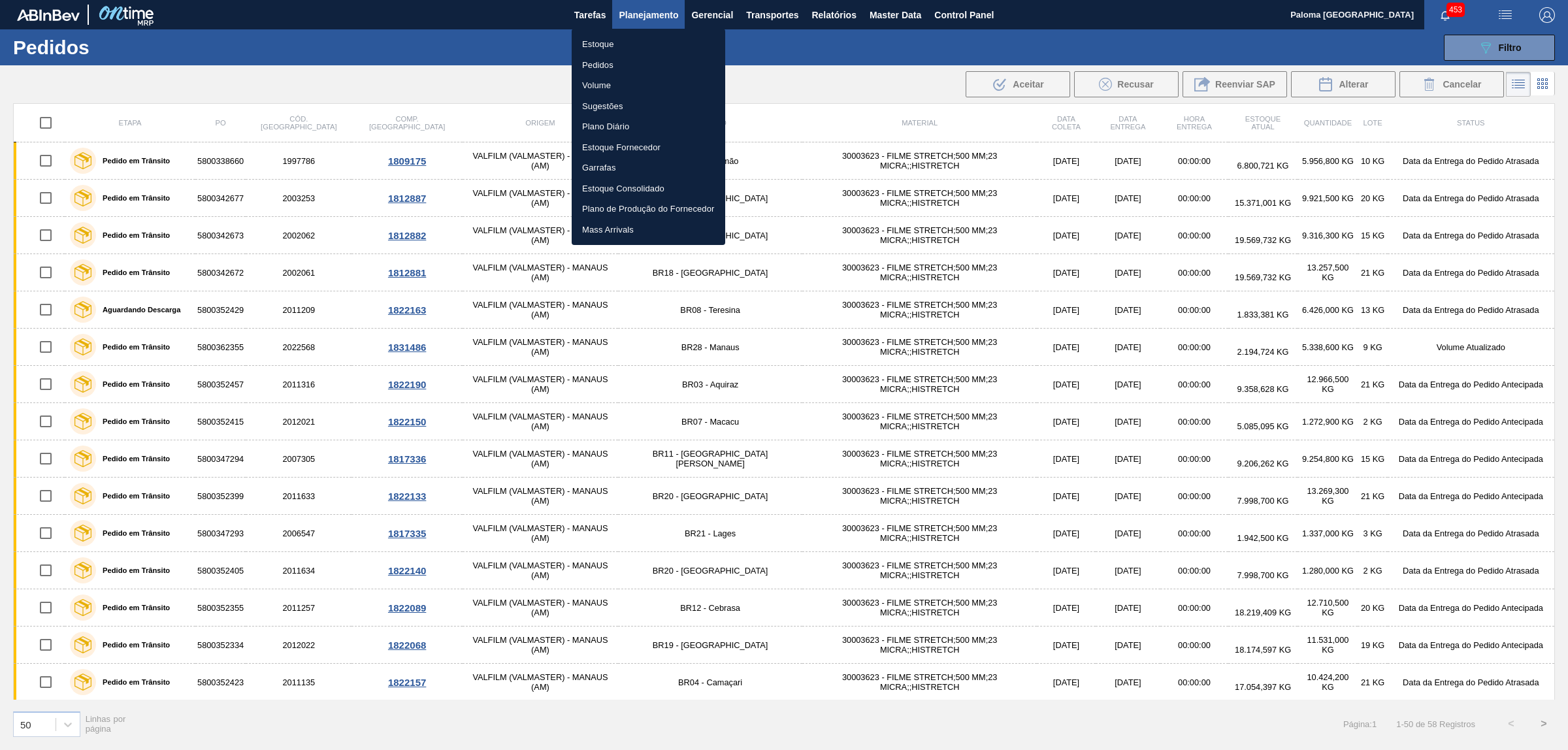
click at [603, 38] on li "Estoque" at bounding box center [648, 44] width 154 height 21
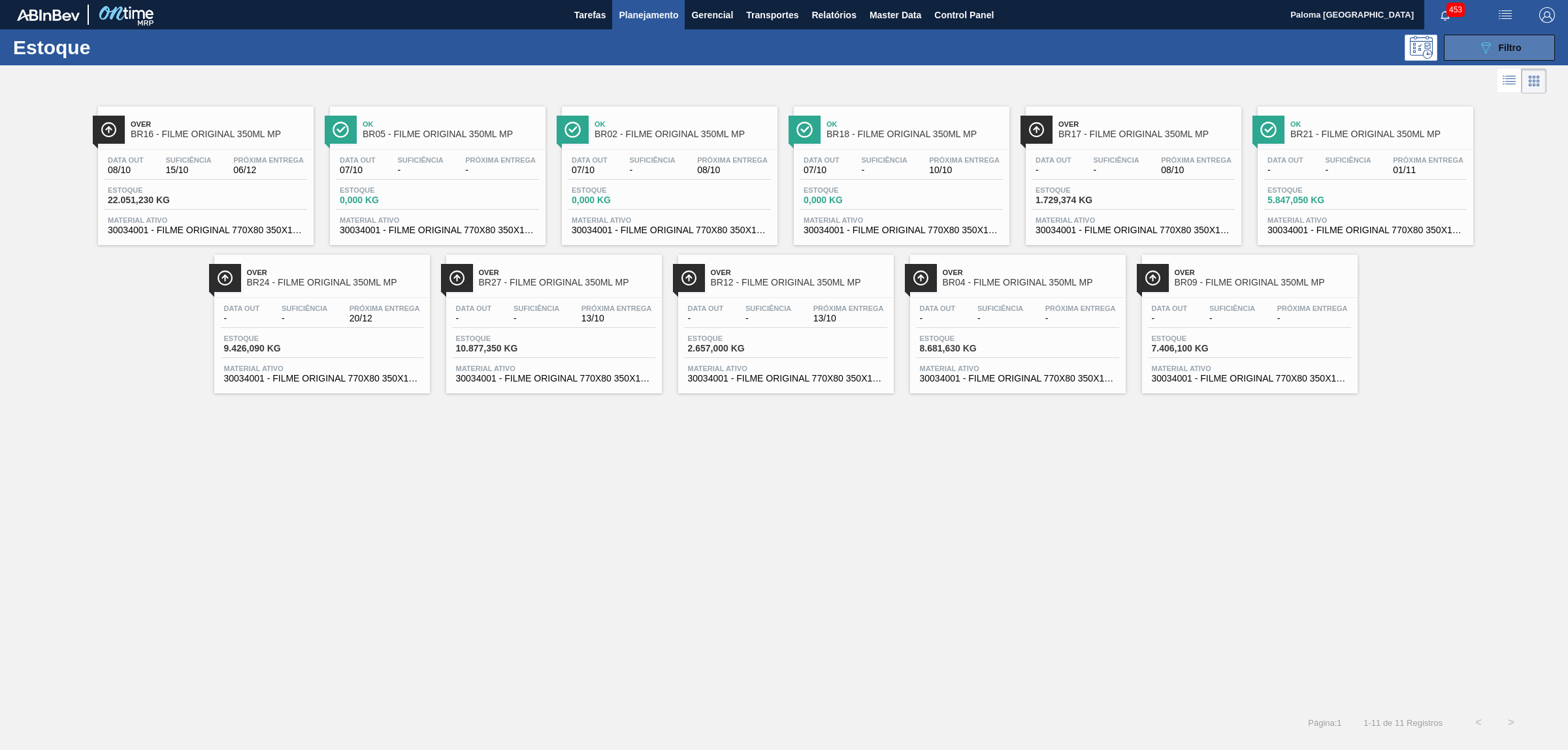
click at [1486, 59] on button "089F7B8B-B2A5-4AFE-B5C0-19BA573D28AC Filtro" at bounding box center [1499, 48] width 111 height 26
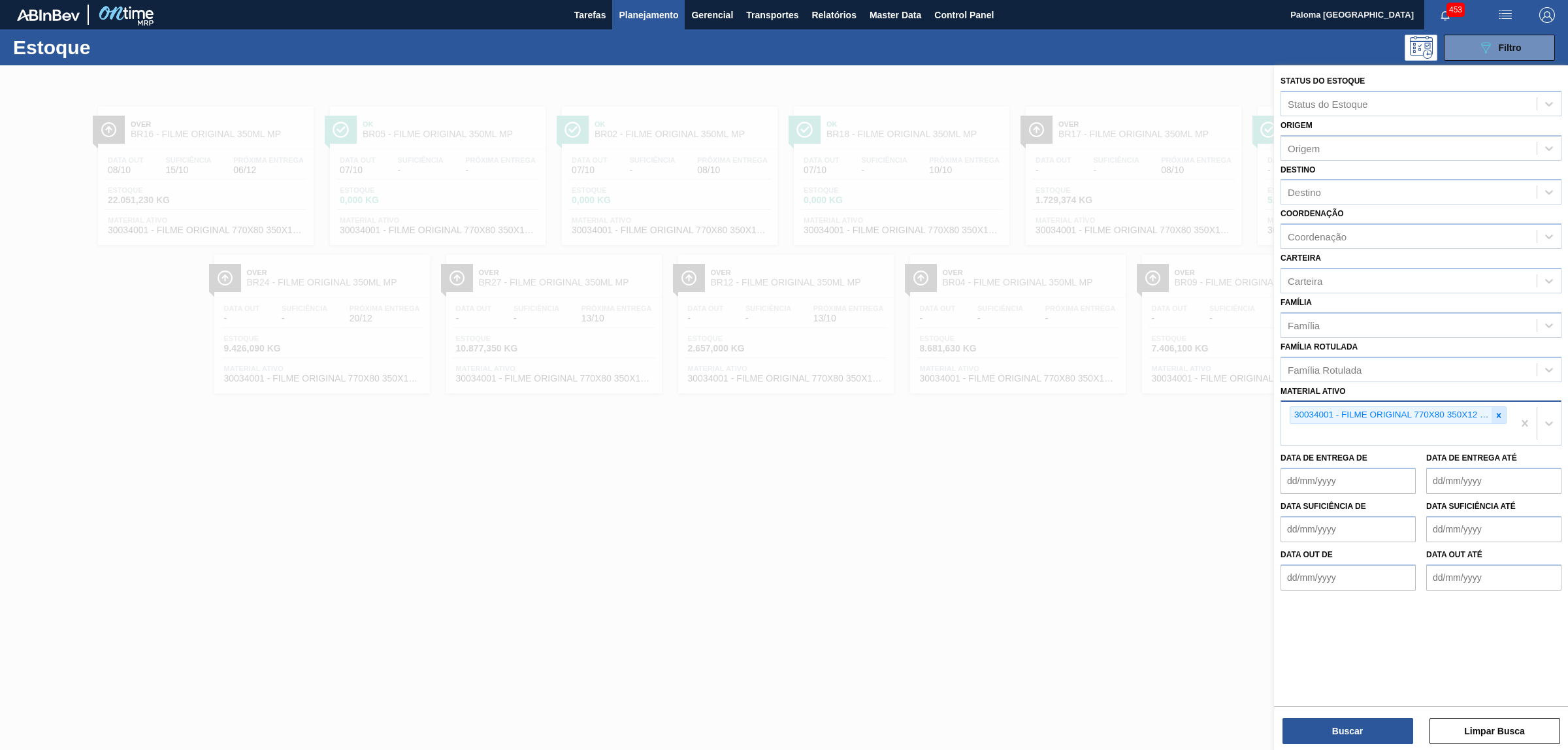
drag, startPoint x: 1498, startPoint y: 414, endPoint x: 1380, endPoint y: 419, distance: 118.1
click at [1496, 414] on icon at bounding box center [1498, 416] width 10 height 10
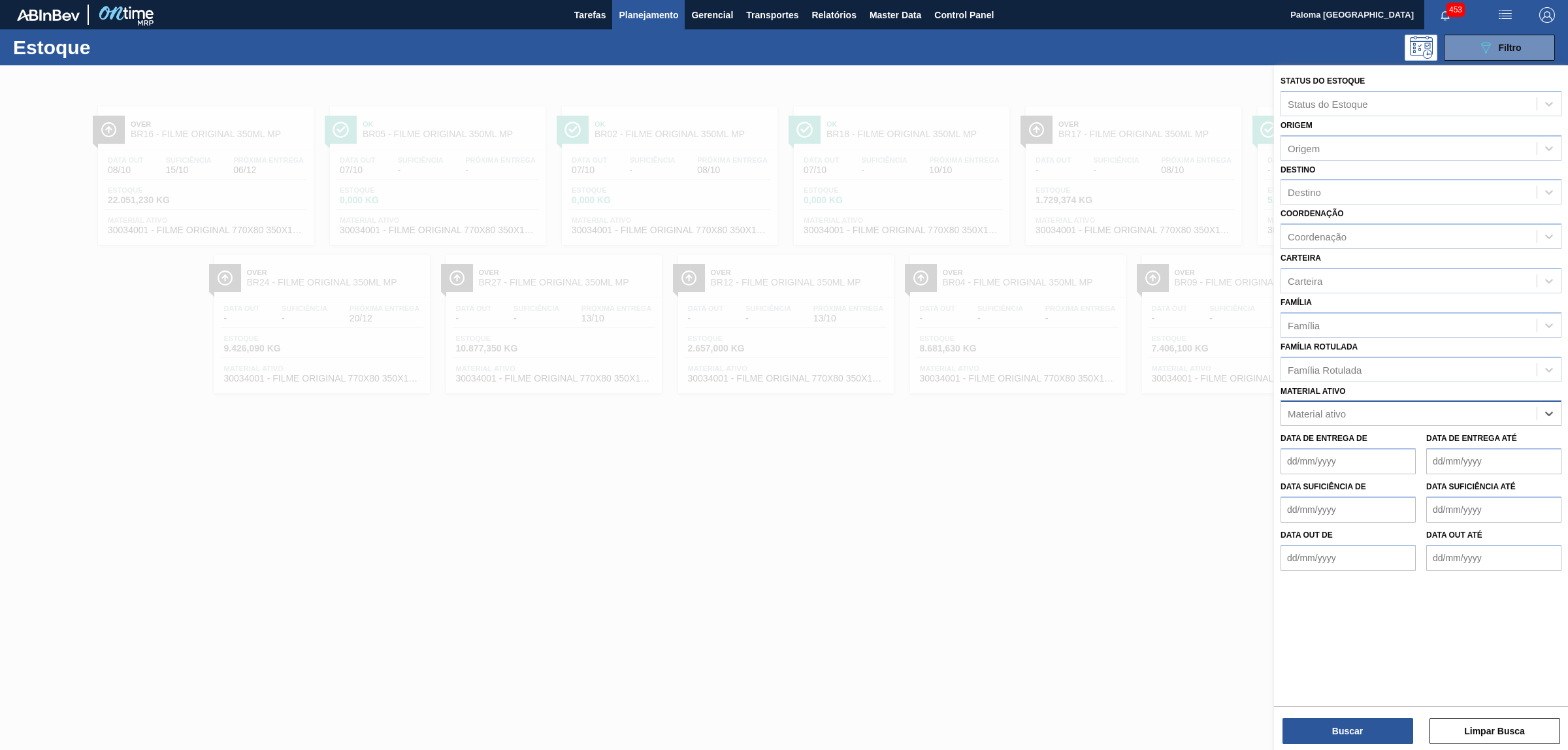
paste ativo "FILME STRETCH;500 MM;23 MICRA;;HISTRETCH"
type ativo "FILME STRETCH;500 MM;23 MICRA;;HISTRETCH"
click at [1366, 449] on div "30003623 - FILME STRETCH;500 MM;23 MICRA;;HISTRETCH" at bounding box center [1420, 446] width 281 height 24
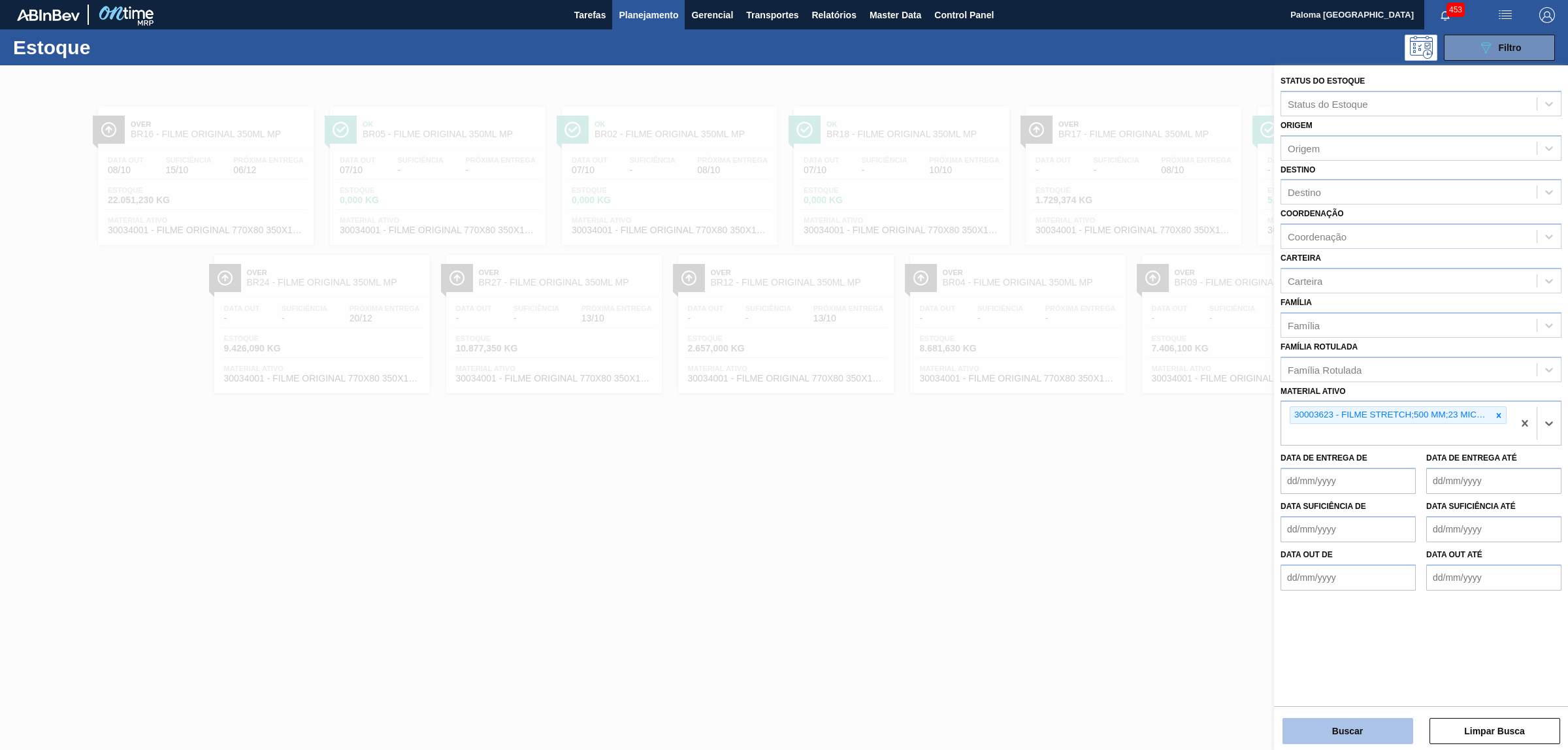
click at [1337, 729] on button "Buscar" at bounding box center [1348, 732] width 130 height 26
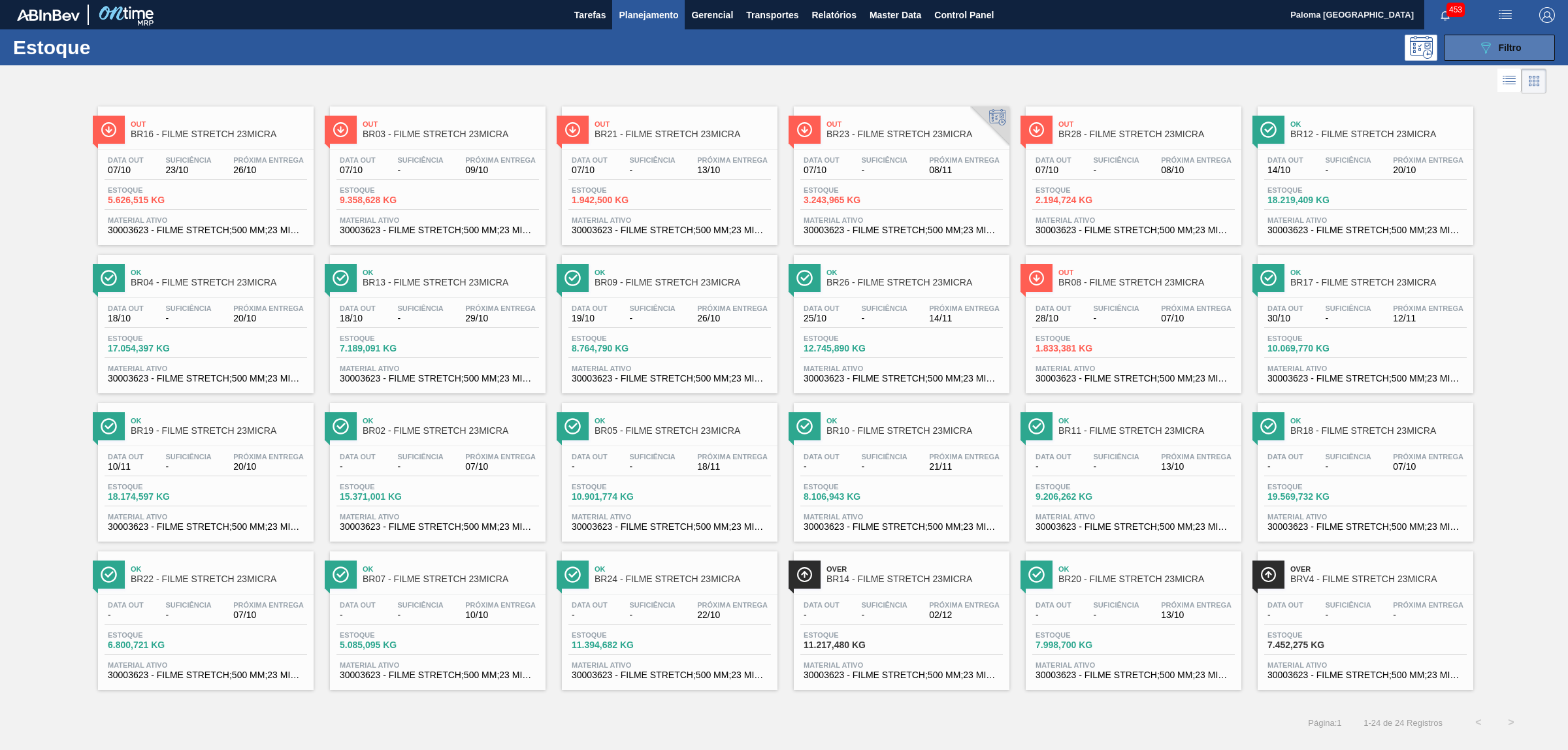
click at [1465, 51] on button "089F7B8B-B2A5-4AFE-B5C0-19BA573D28AC Filtro" at bounding box center [1499, 48] width 111 height 26
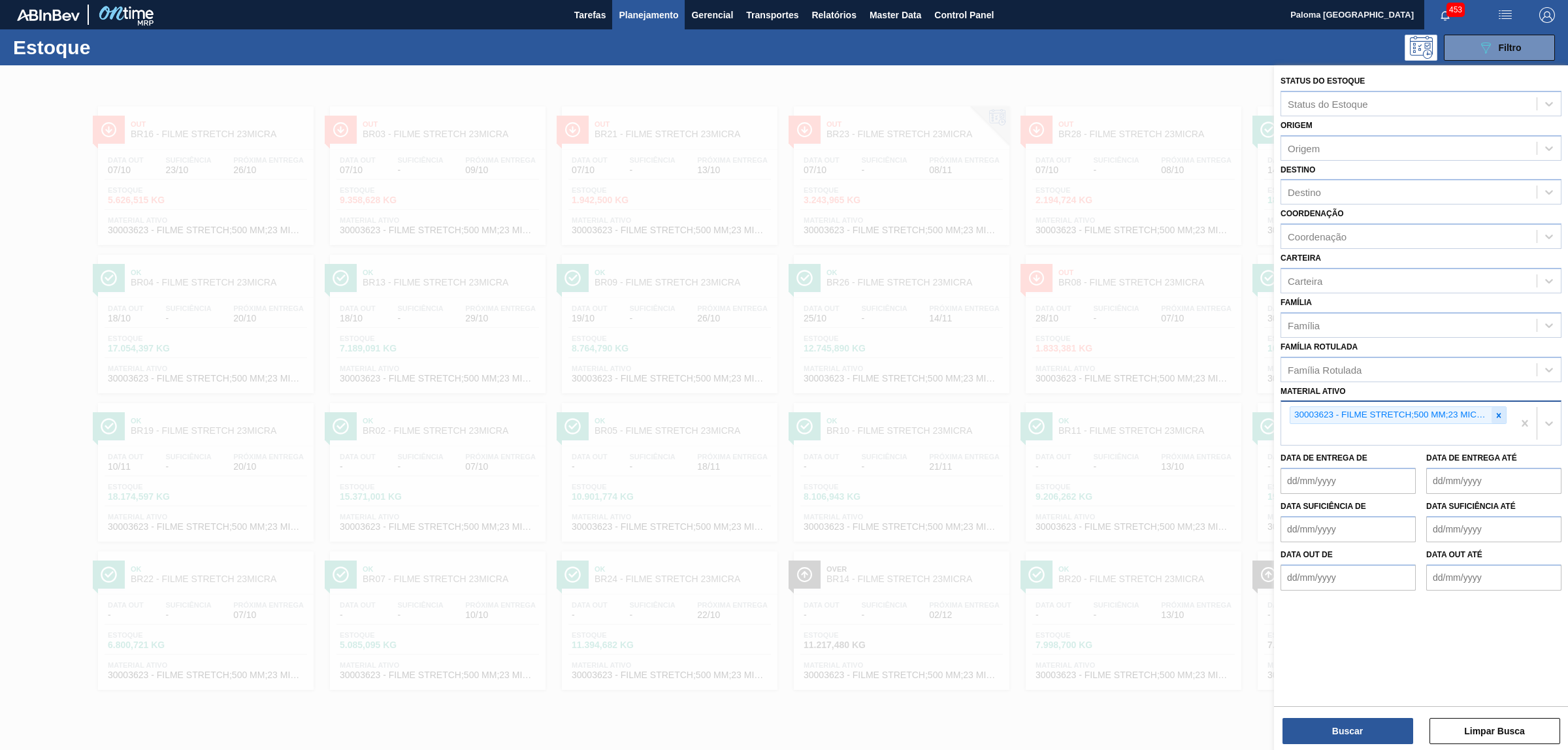
click at [1498, 413] on icon at bounding box center [1498, 415] width 4 height 4
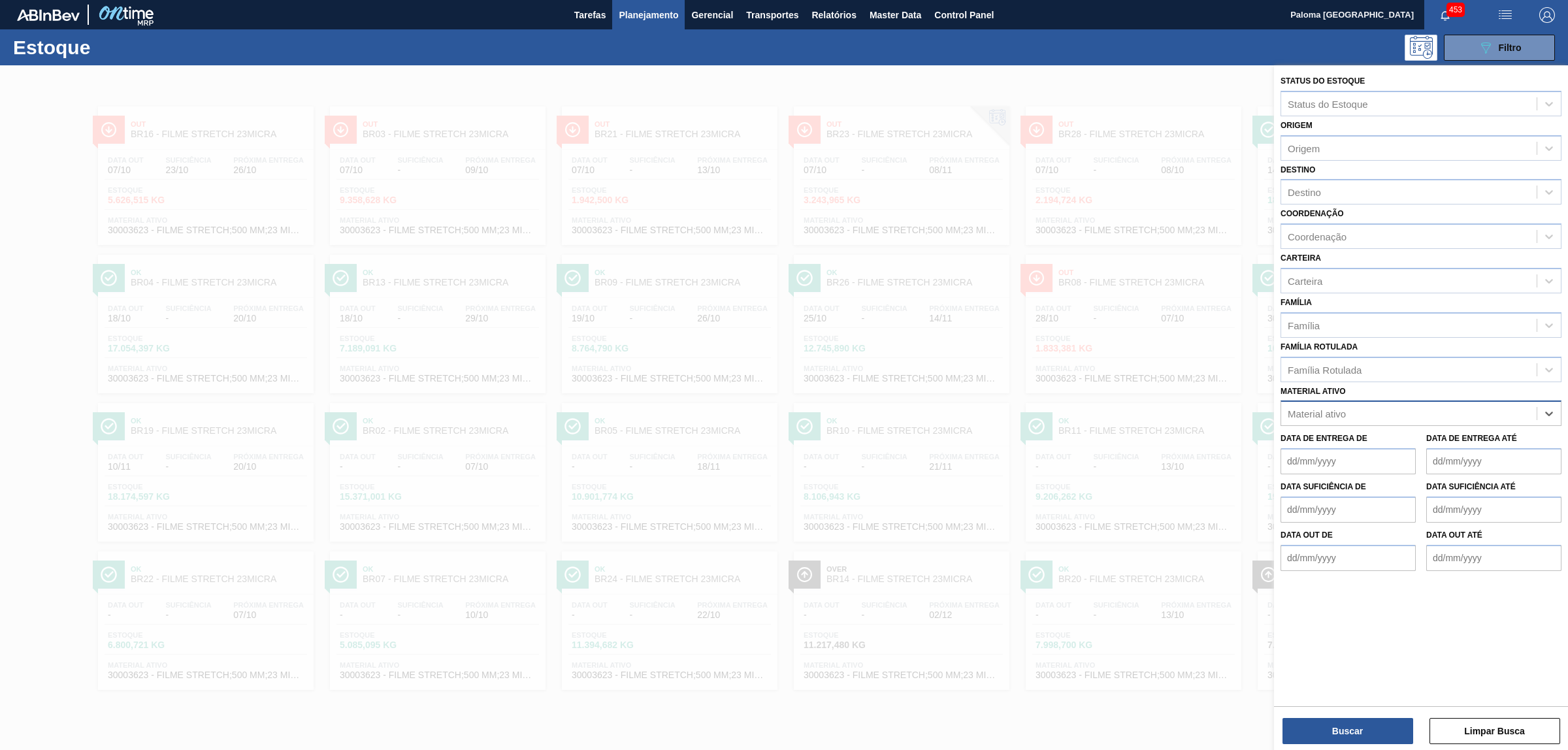
paste ativo "FILME C. 800X65 SK 269ML C15 429"
type ativo "FILME C. 800X65 SK 269ML C15 429"
click at [1343, 443] on div "30012598 - FILME C. 800X65 SK 269ML C15 429" at bounding box center [1420, 446] width 281 height 24
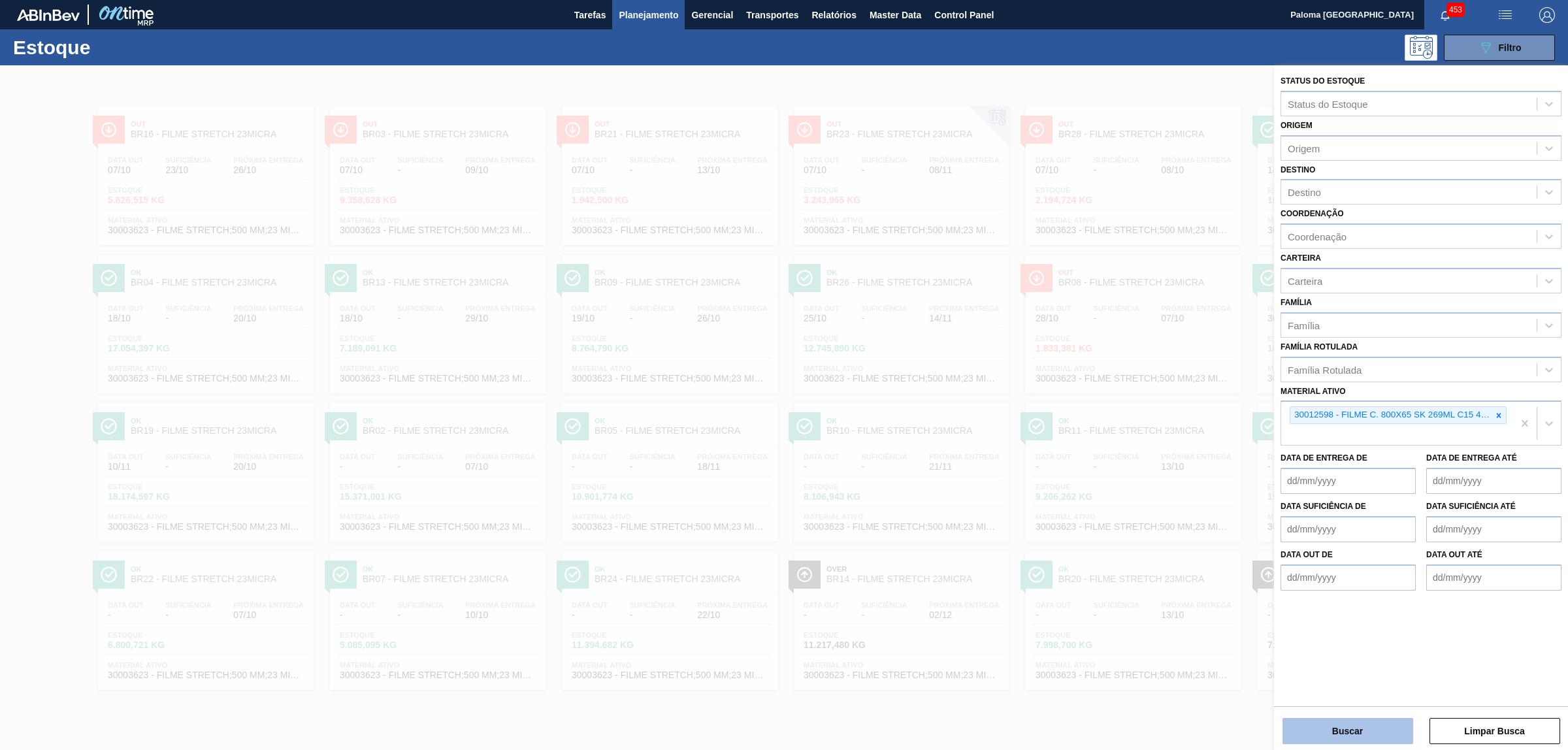
click at [1331, 743] on button "Buscar" at bounding box center [1348, 732] width 130 height 26
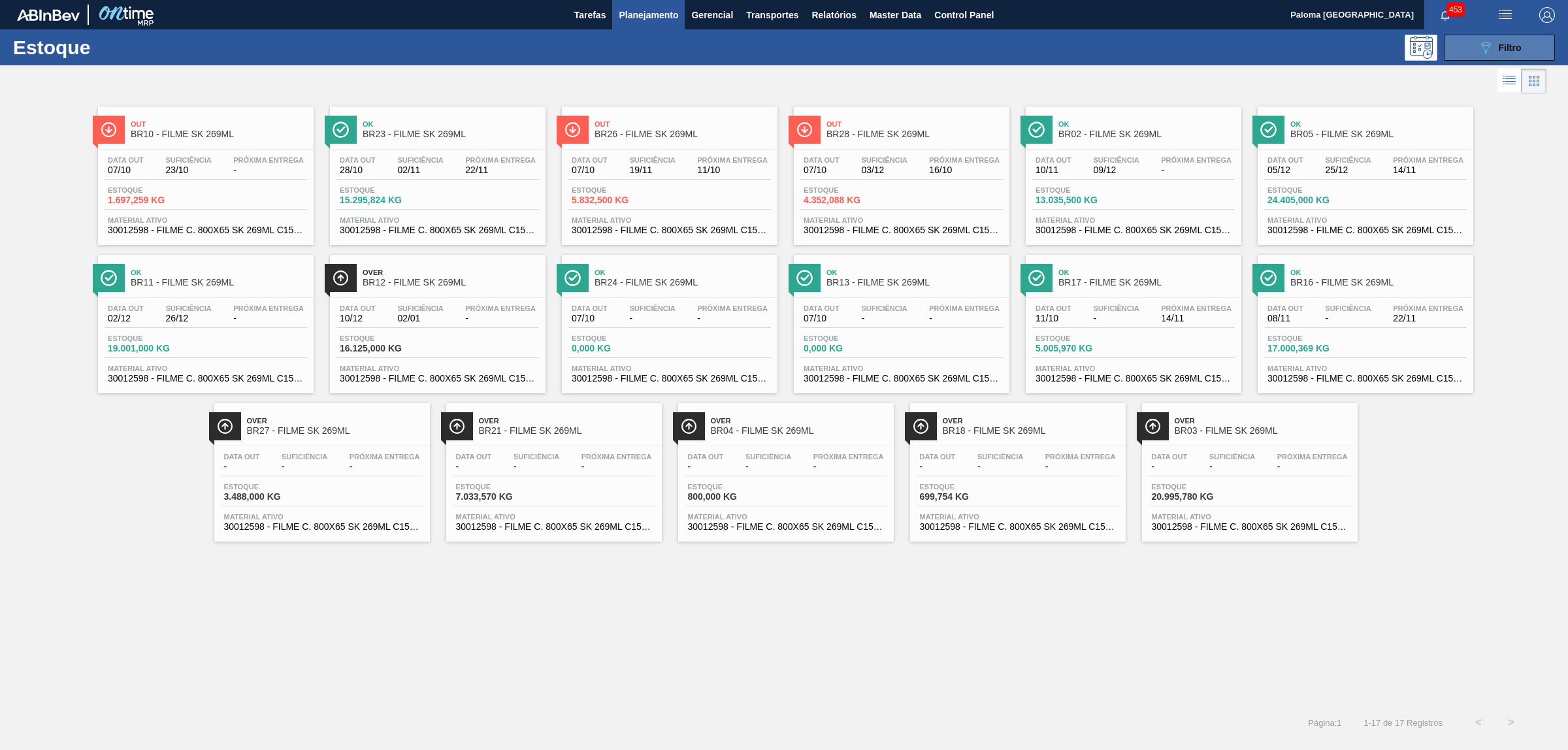
click at [1465, 41] on button "089F7B8B-B2A5-4AFE-B5C0-19BA573D28AC Filtro" at bounding box center [1499, 48] width 111 height 26
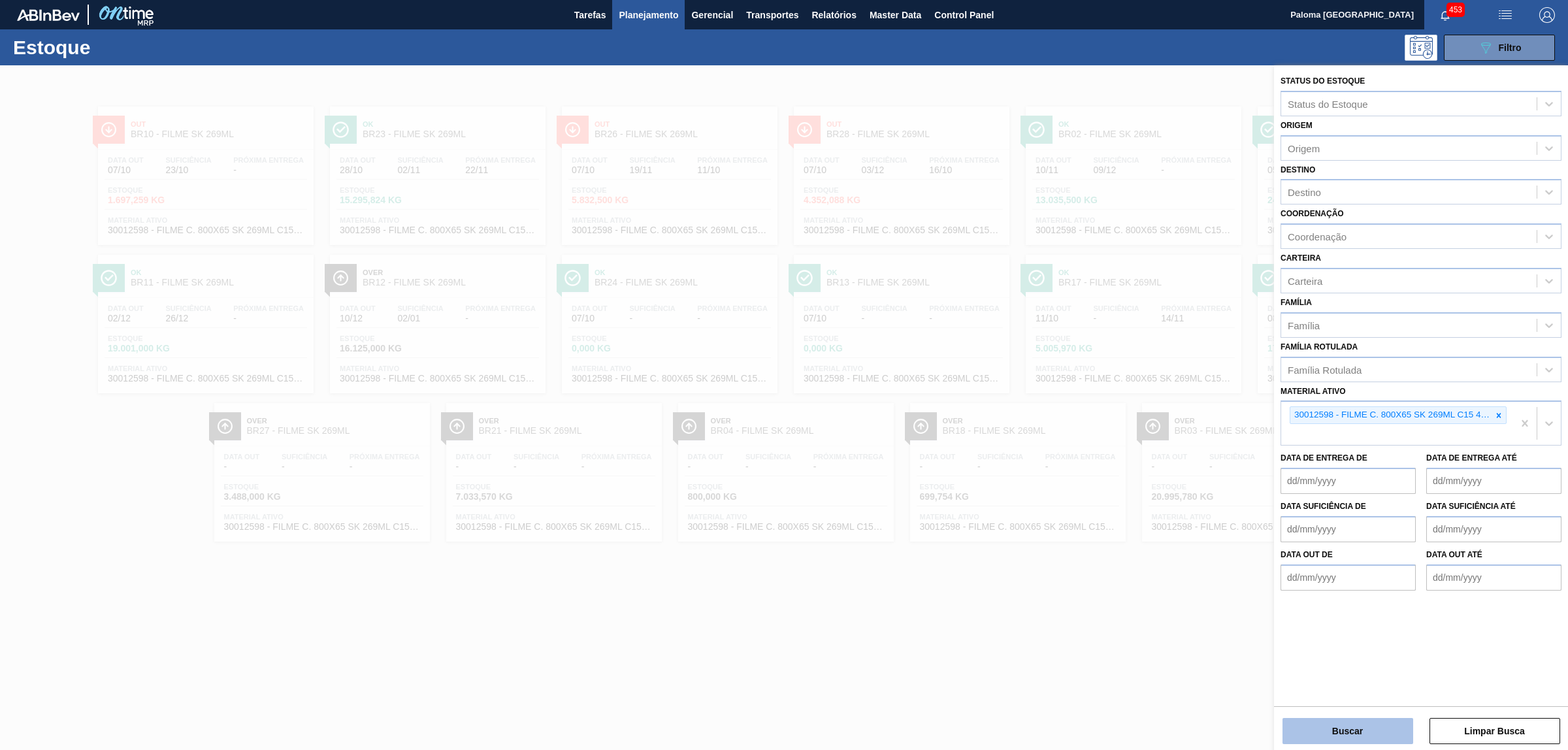
click at [1338, 733] on button "Buscar" at bounding box center [1348, 732] width 130 height 26
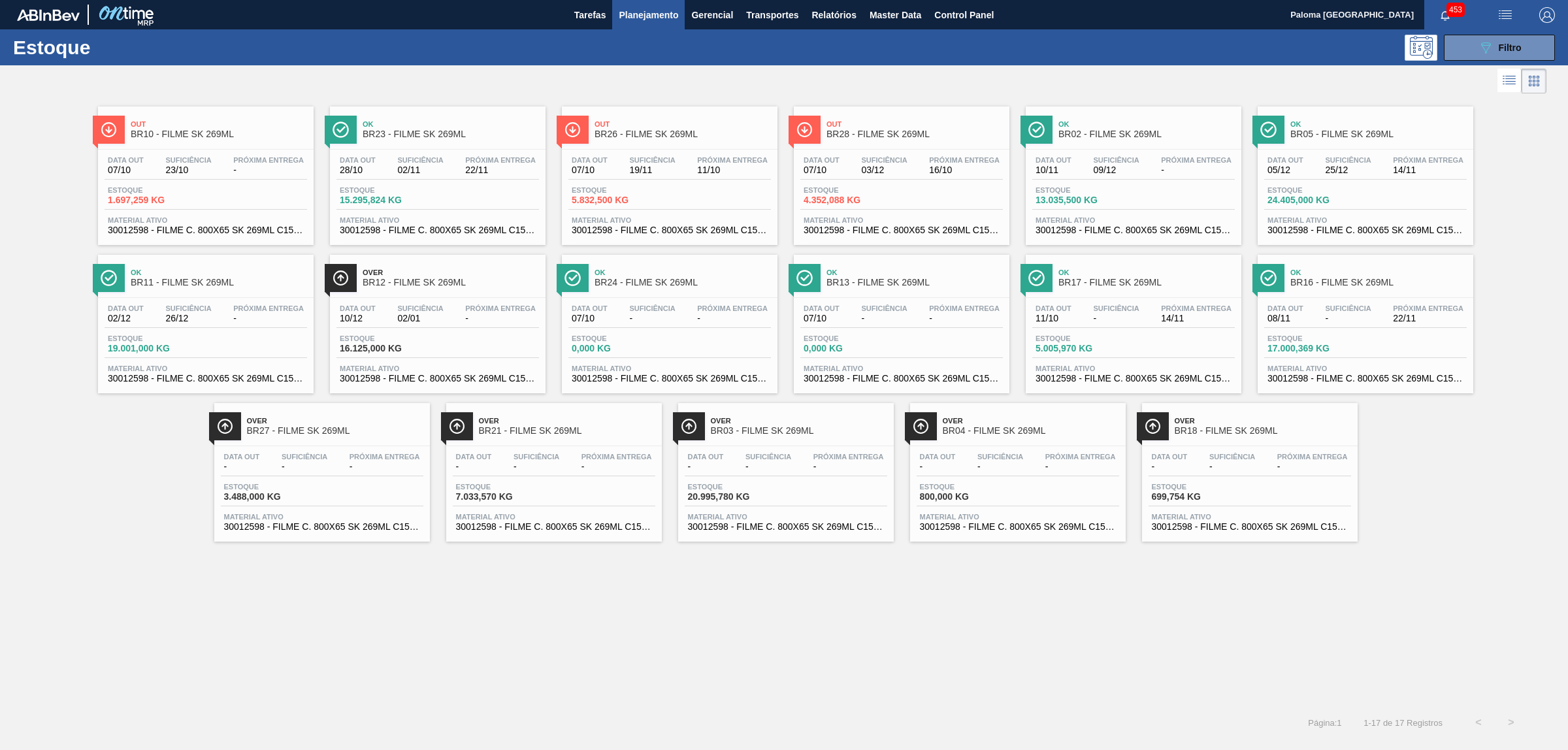
click at [154, 145] on div "Out BR10 - FILME SK 269ML Data out 07/10 Suficiência 23/10 Próxima Entrega - Es…" at bounding box center [206, 175] width 216 height 138
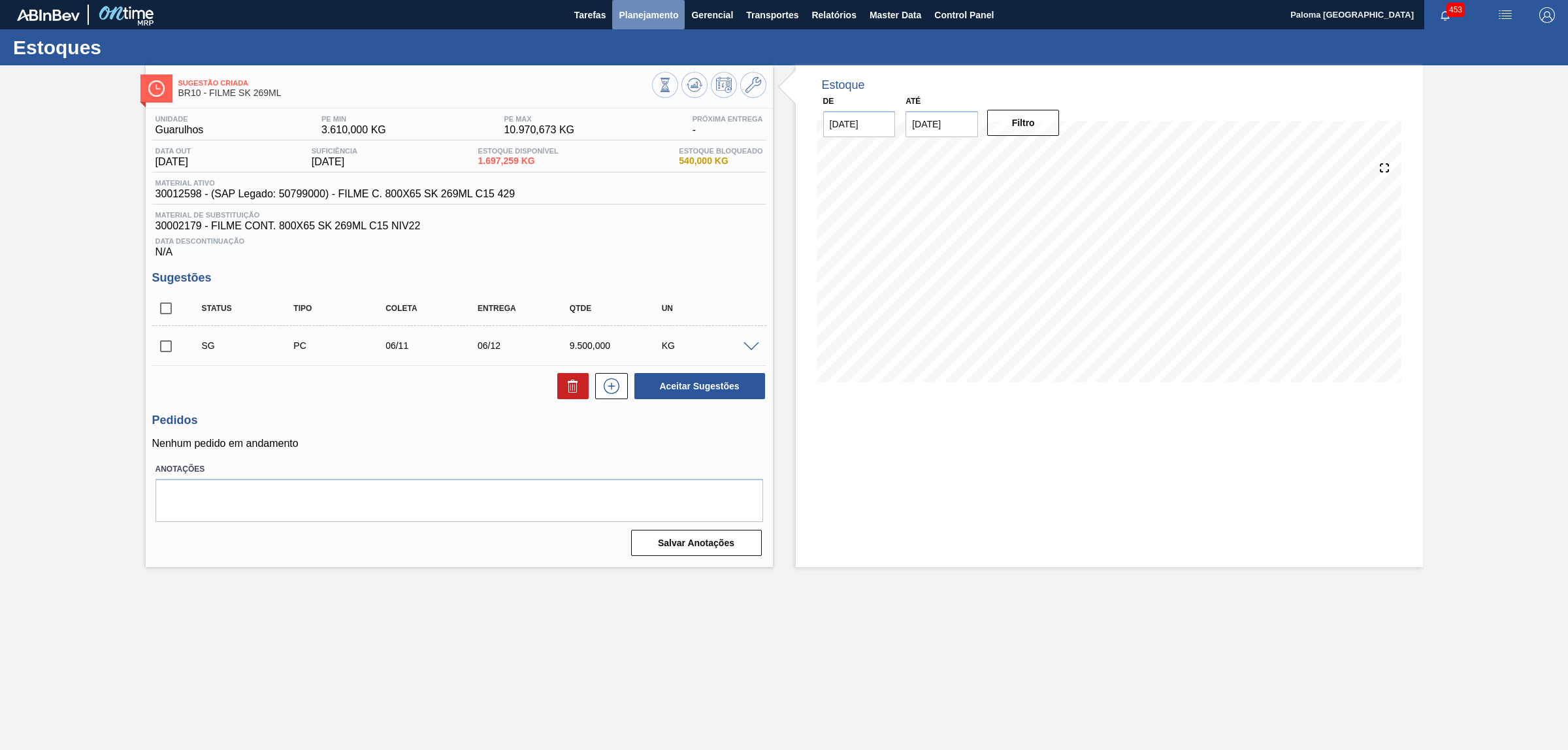
click at [642, 10] on span "Planejamento" at bounding box center [648, 15] width 59 height 16
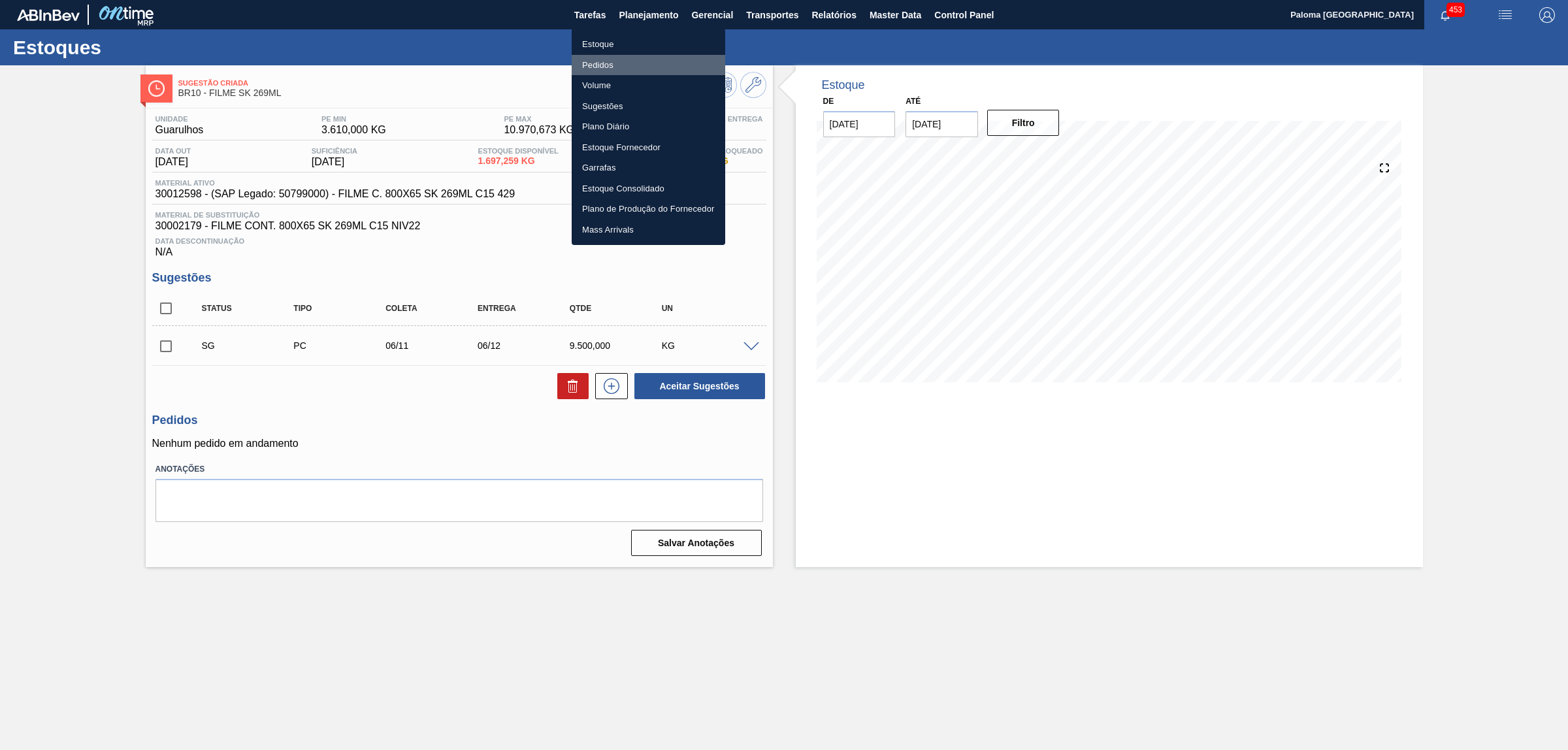
click at [617, 64] on li "Pedidos" at bounding box center [648, 65] width 154 height 21
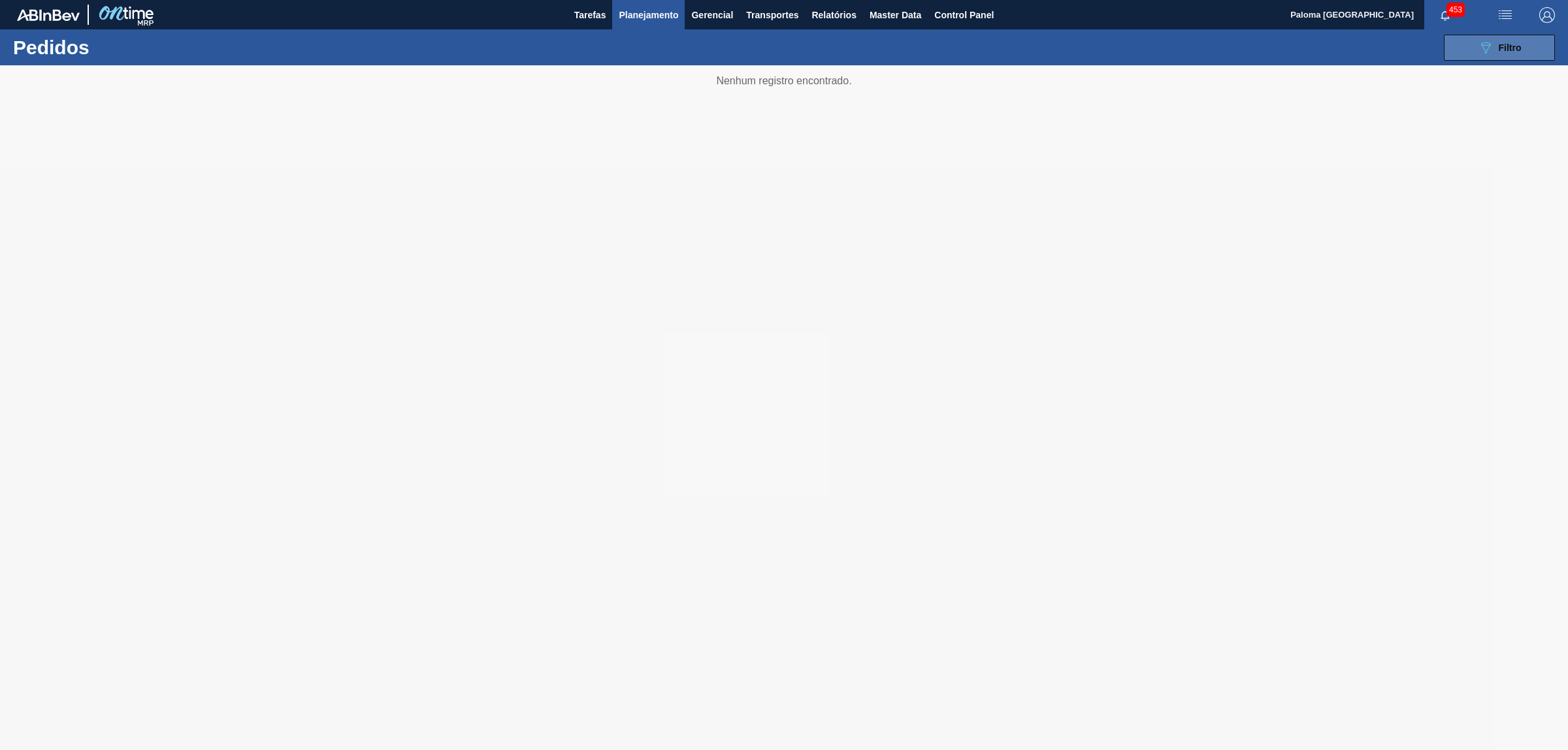
click at [1473, 41] on button "089F7B8B-B2A5-4AFE-B5C0-19BA573D28AC Filtro" at bounding box center [1499, 48] width 111 height 26
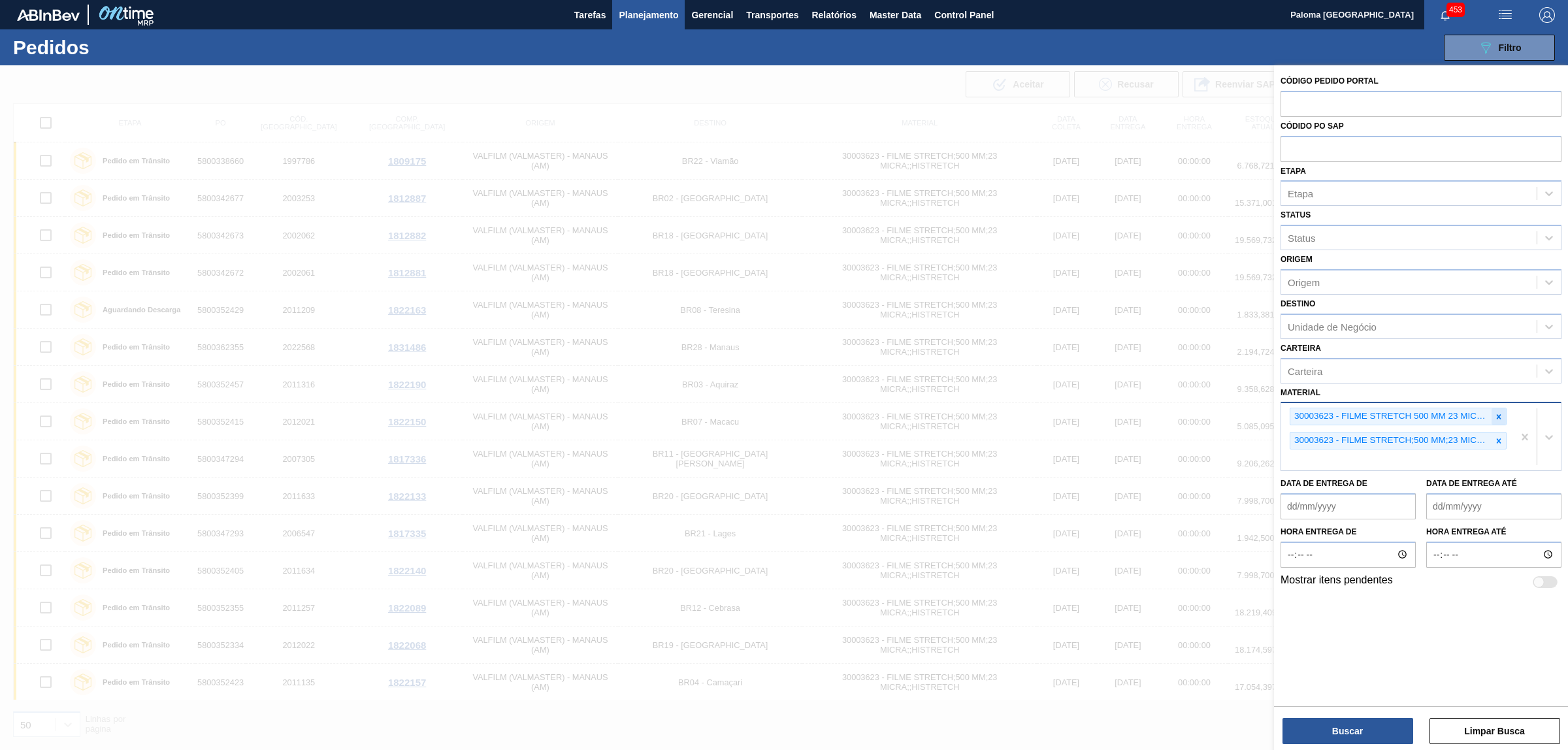
click at [1498, 415] on icon at bounding box center [1498, 416] width 4 height 4
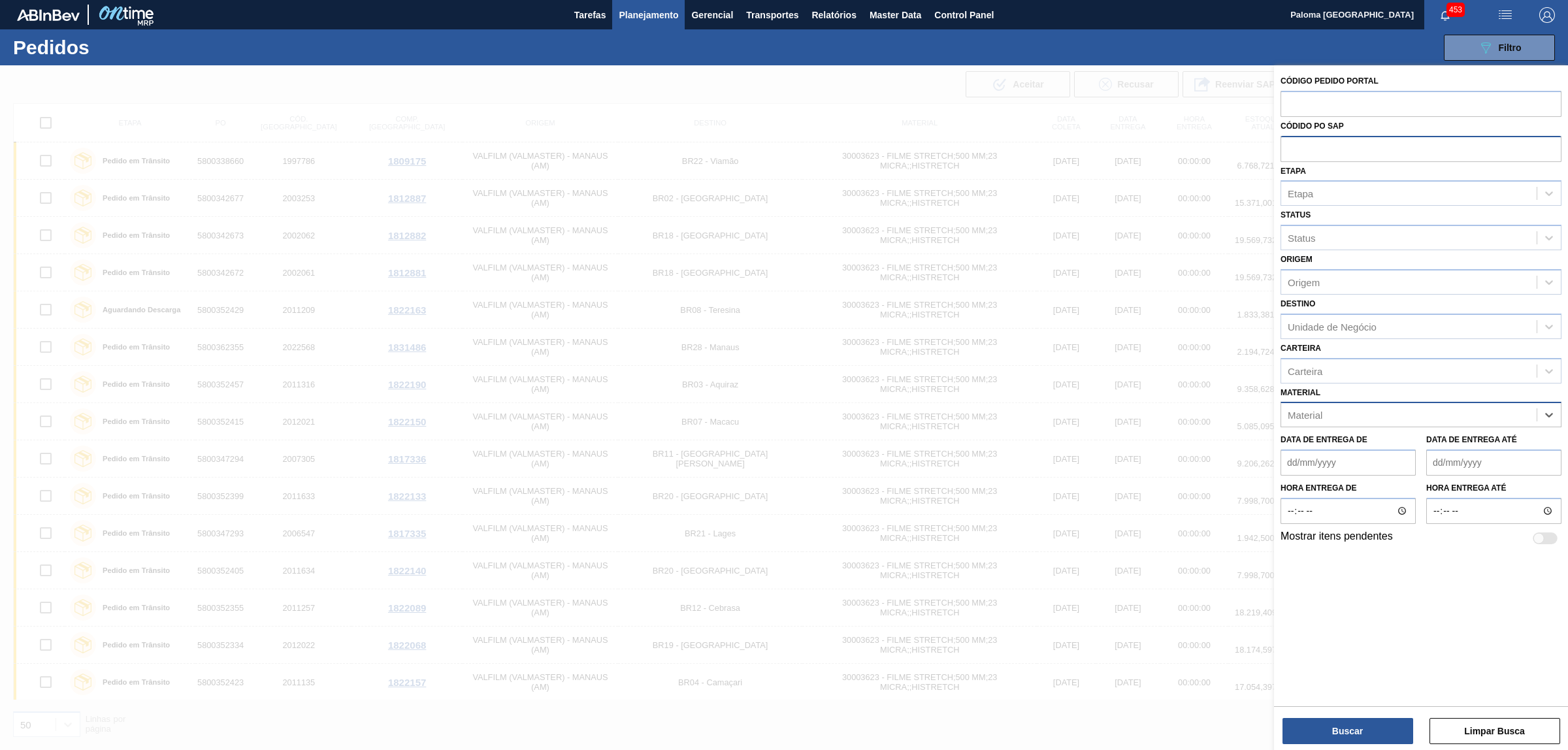
click at [1331, 141] on input "text" at bounding box center [1420, 148] width 281 height 25
paste input "5800362364"
type input "5800362364"
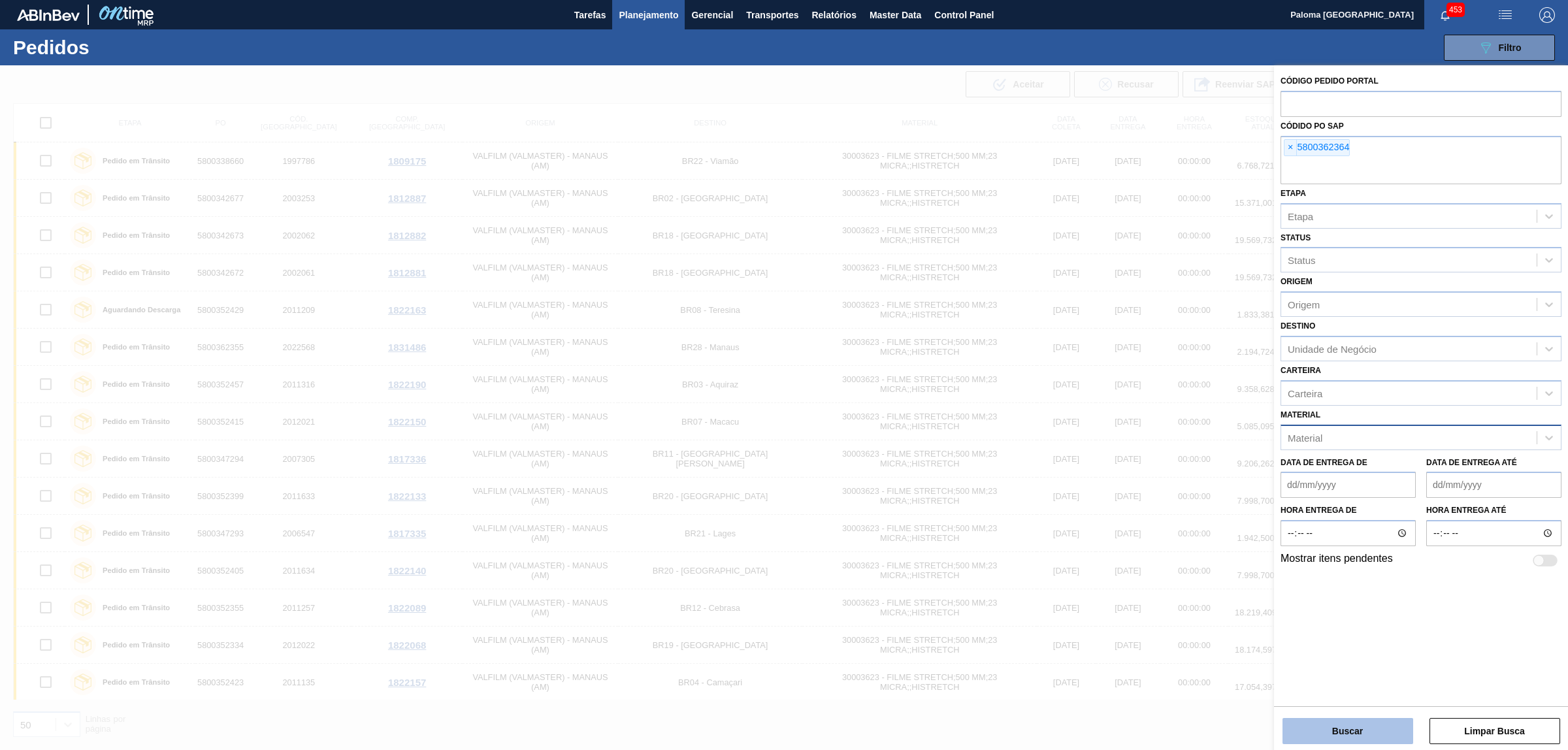
click at [1375, 724] on button "Buscar" at bounding box center [1348, 732] width 130 height 26
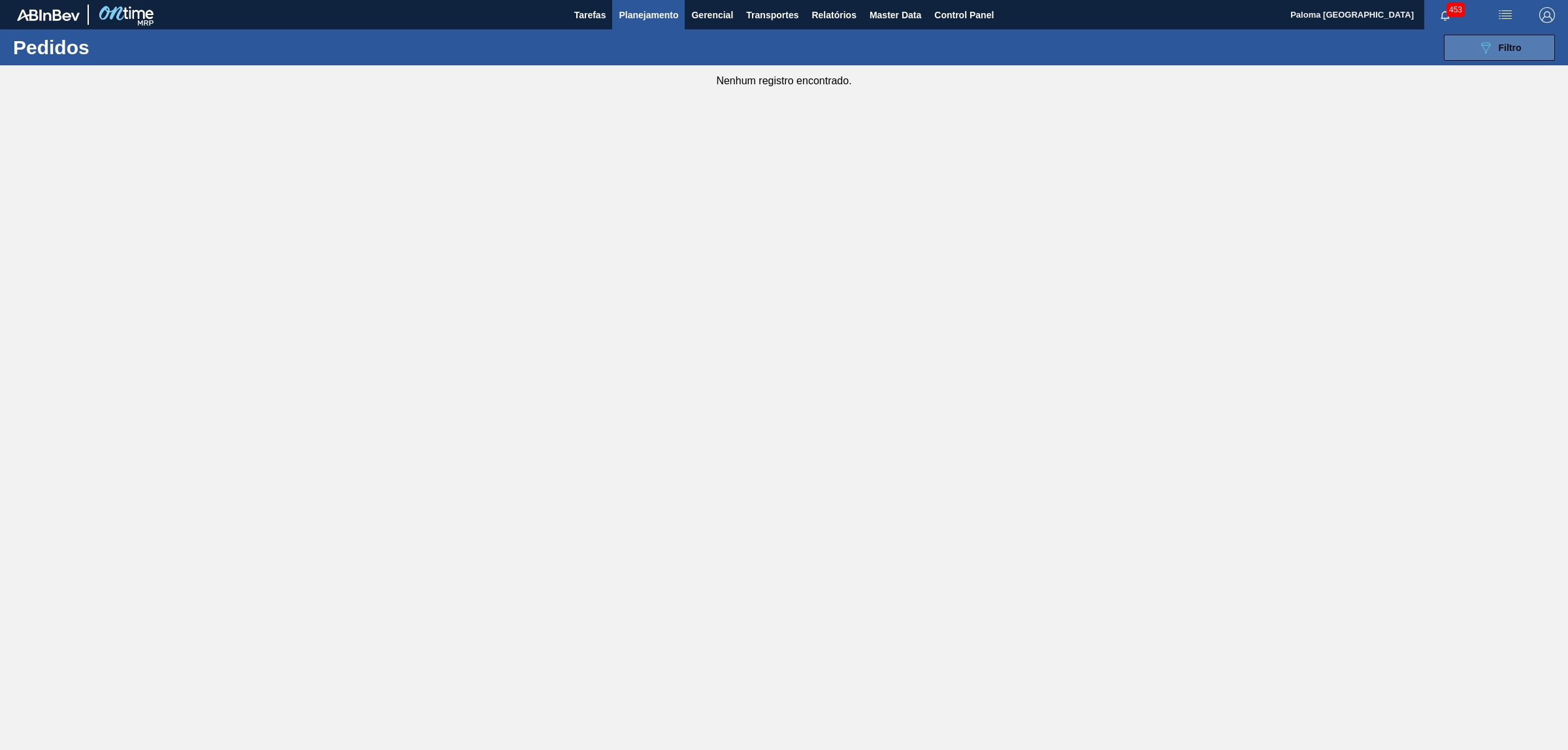
click at [1527, 49] on button "089F7B8B-B2A5-4AFE-B5C0-19BA573D28AC Filtro" at bounding box center [1499, 48] width 111 height 26
